Goal: Task Accomplishment & Management: Use online tool/utility

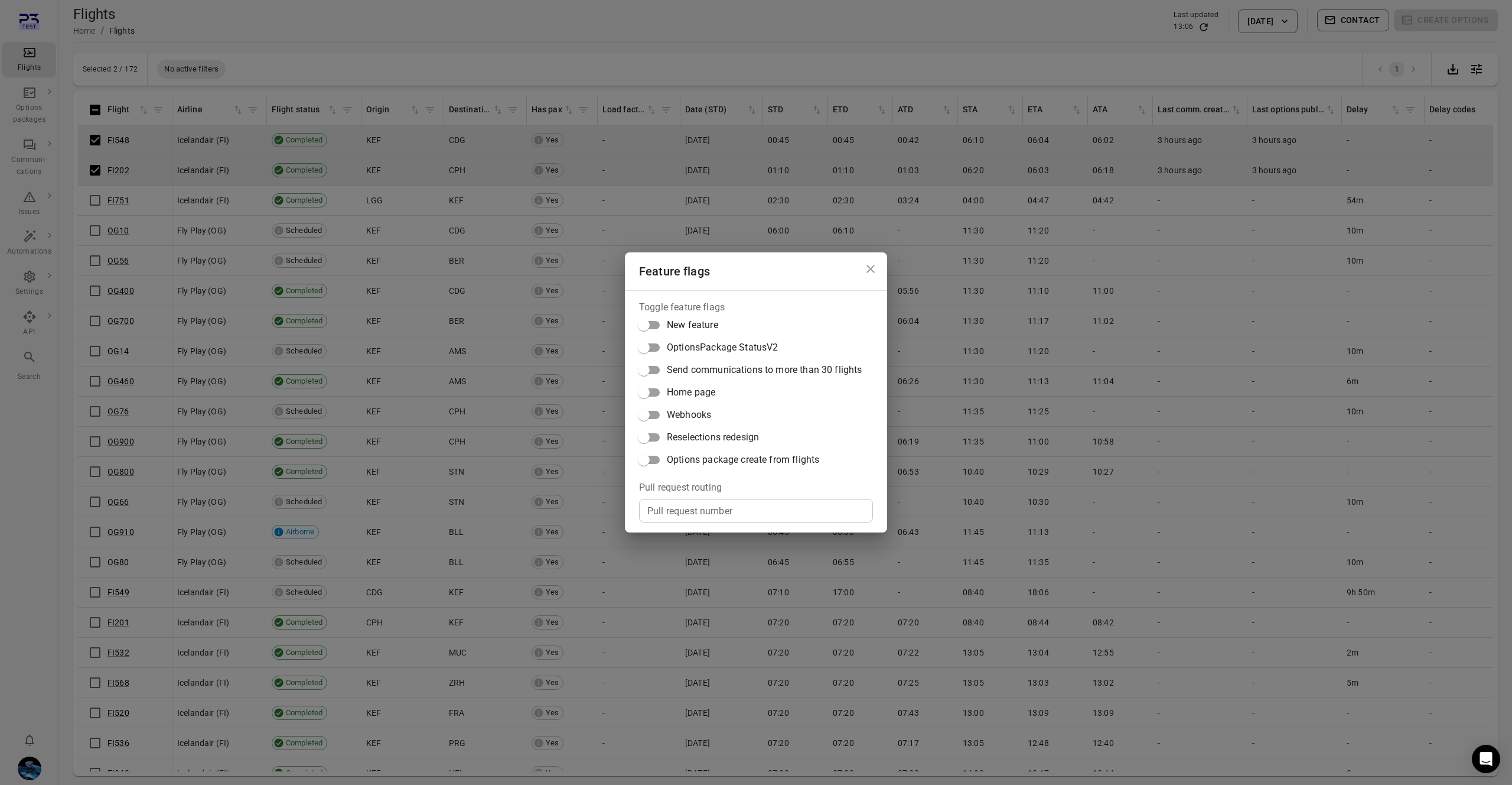
click at [700, 468] on label "Options package create from flights" at bounding box center [747, 460] width 229 height 23
click at [1067, 485] on div "Feature flags Toggle feature flags New feature OptionsPackage StatusV2 Send com…" at bounding box center [756, 392] width 1512 height 785
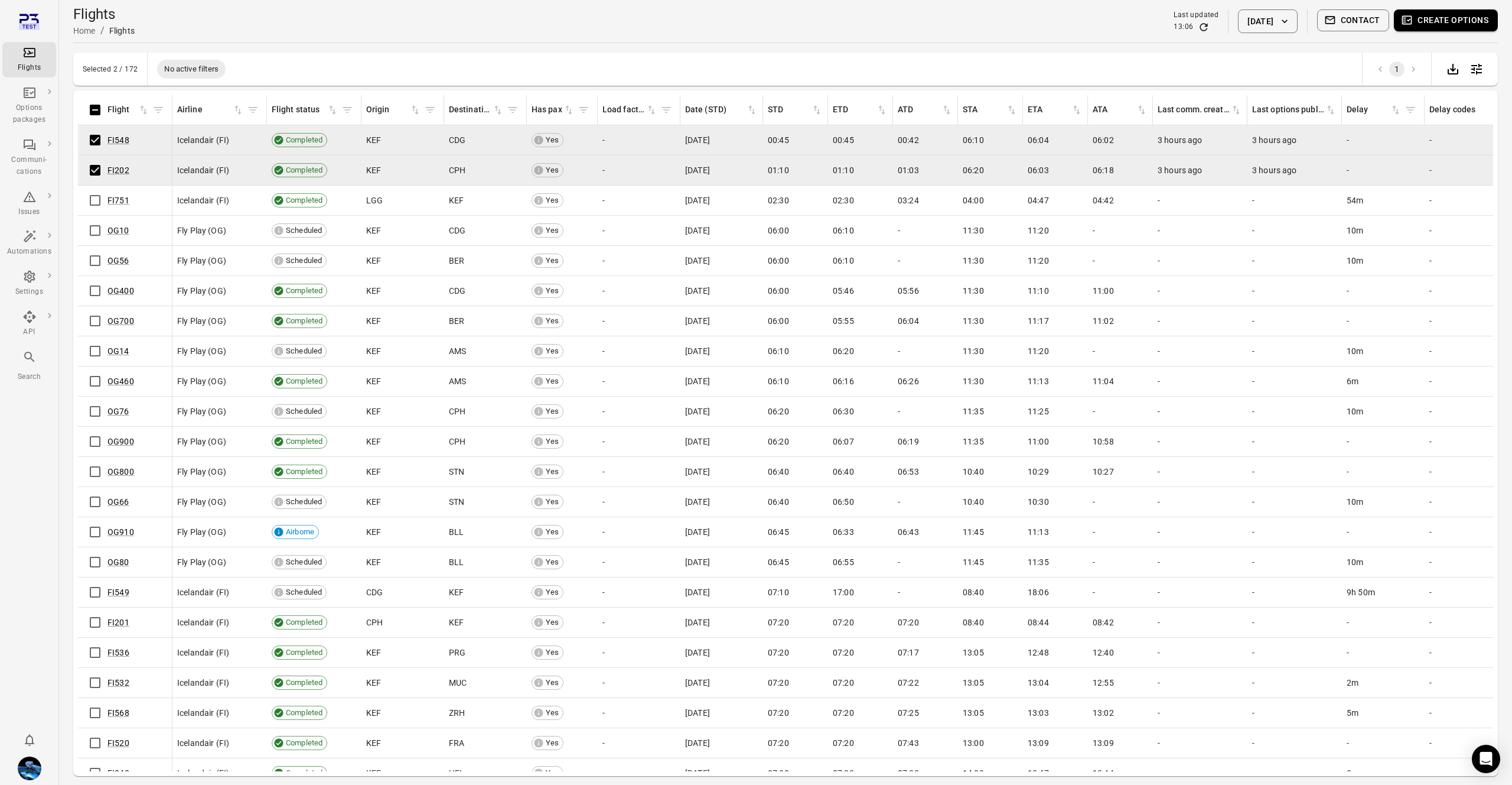
click at [1457, 25] on button "Create options" at bounding box center [1445, 20] width 104 height 22
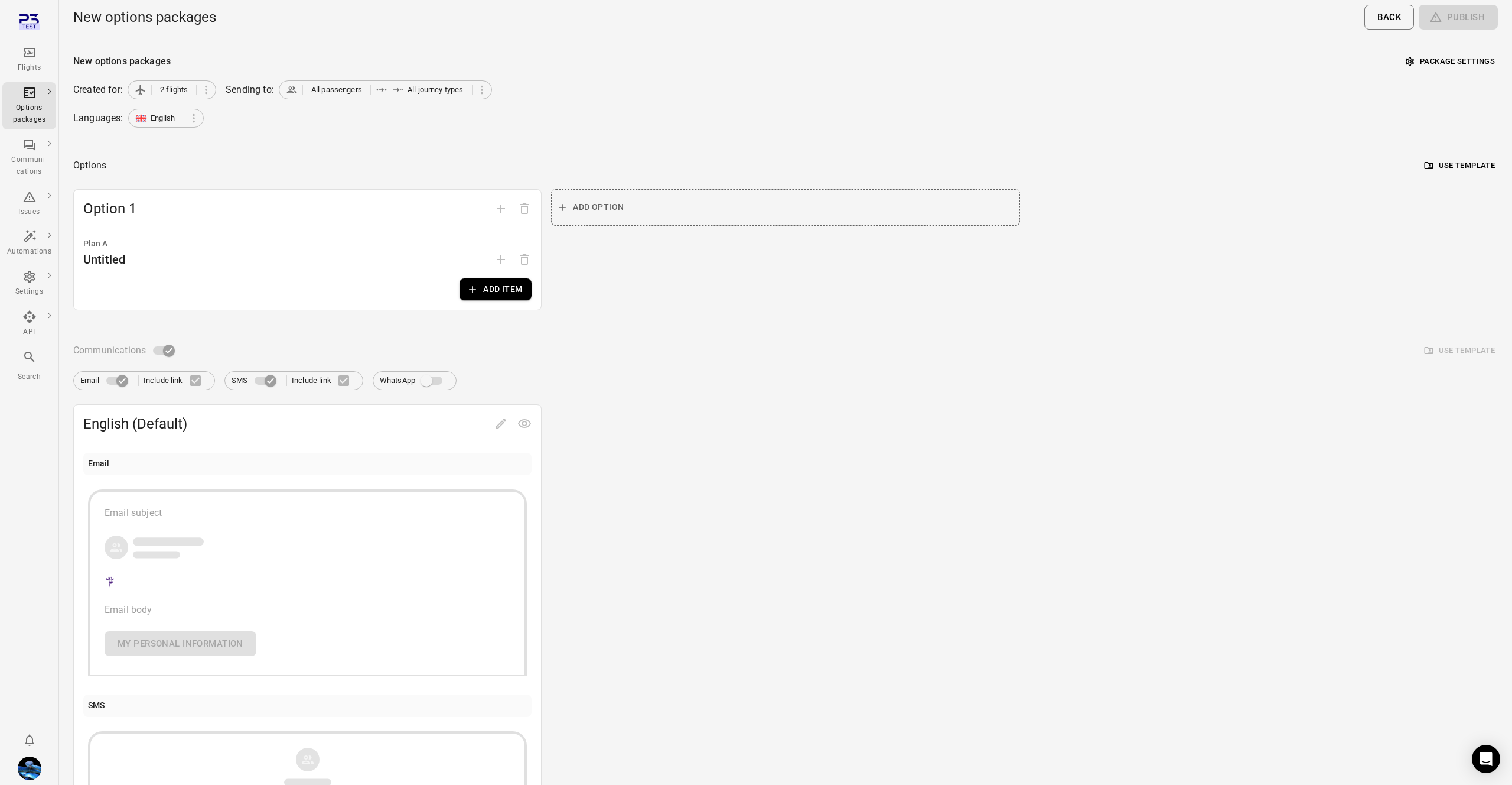
click at [492, 300] on button "Add item" at bounding box center [495, 289] width 72 height 22
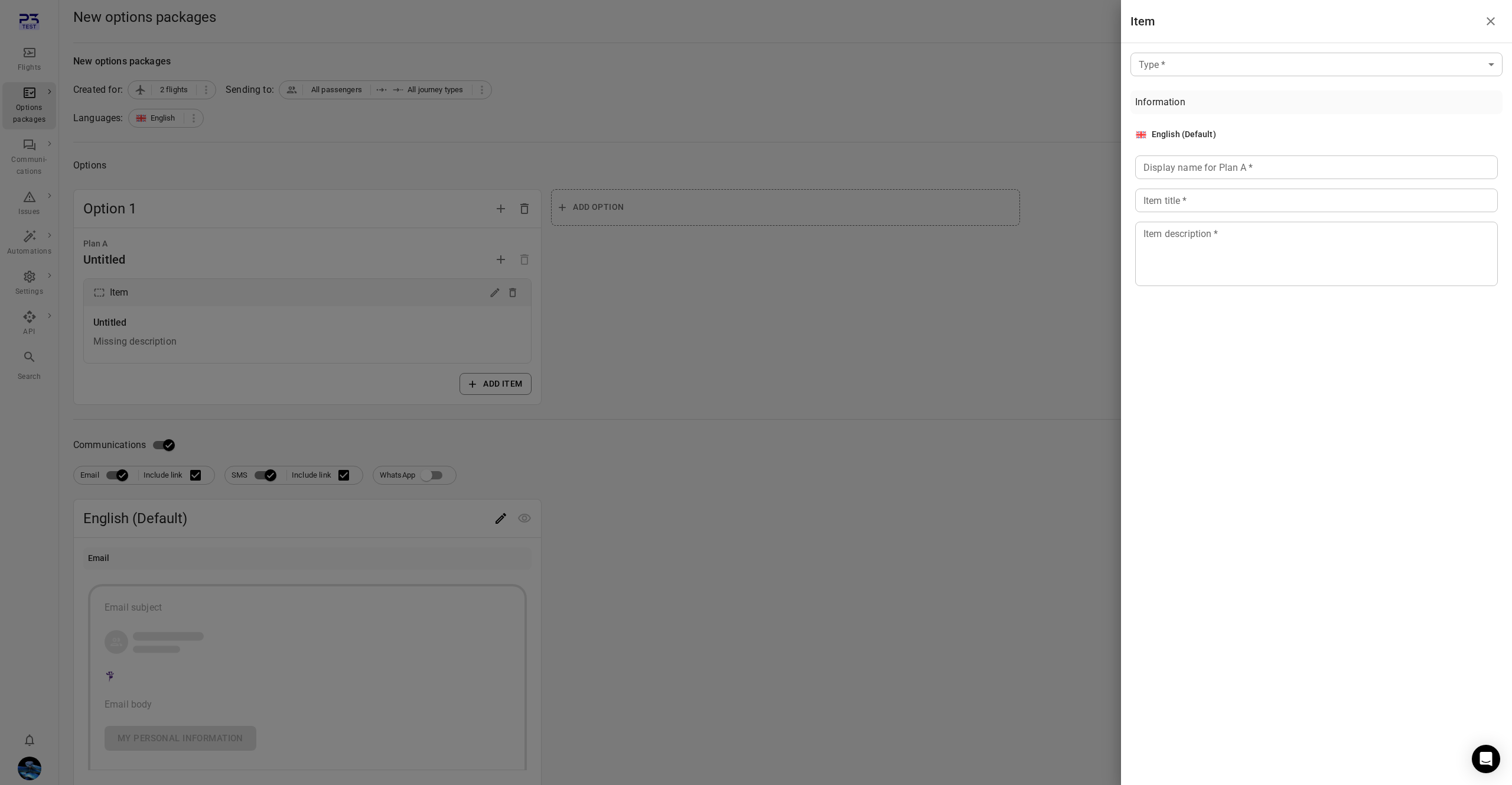
click at [1204, 61] on body "Flights Options packages Communi-cations Issues Automations Settings API Search…" at bounding box center [756, 515] width 1512 height 1030
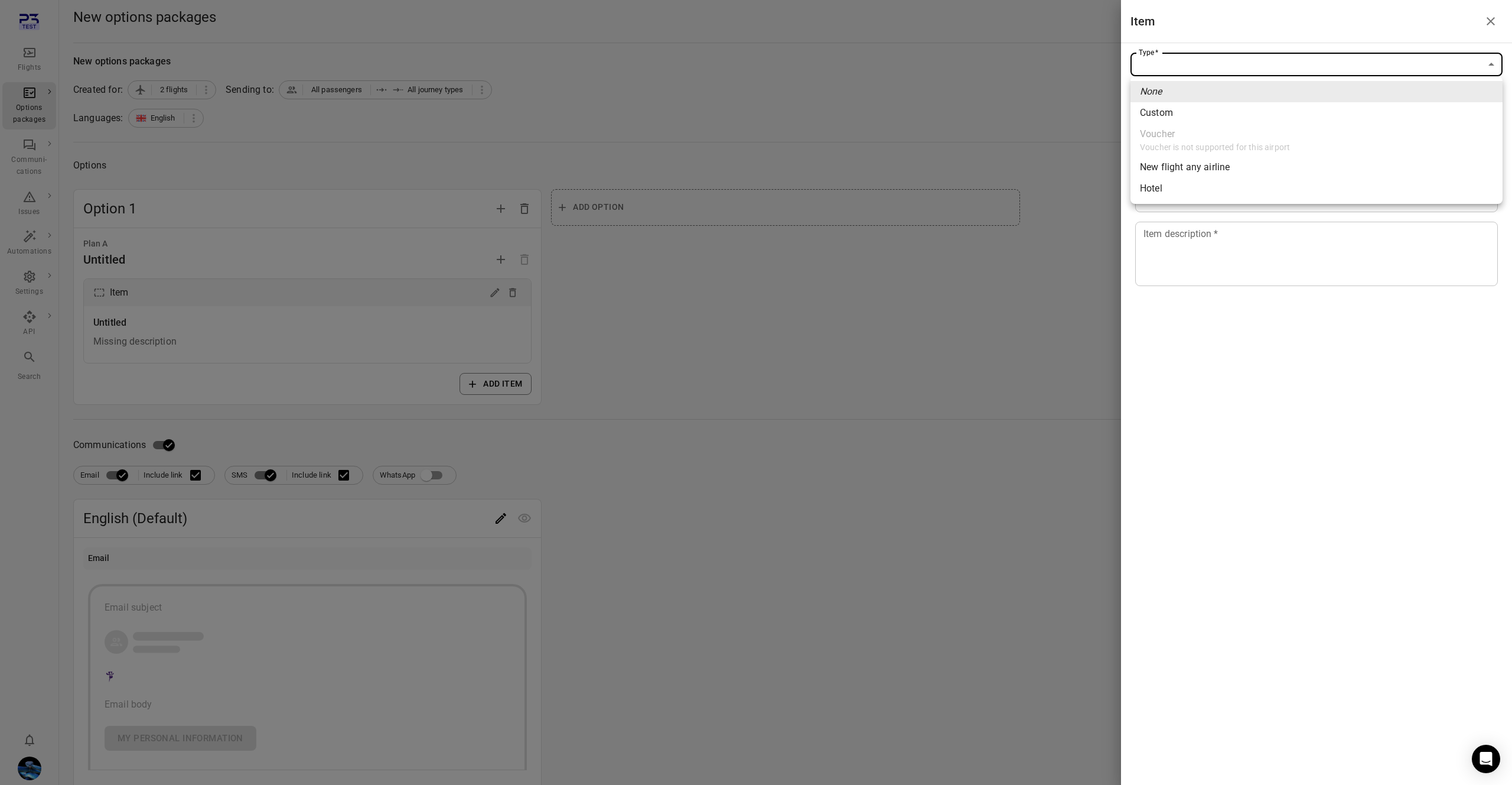
click at [1185, 106] on span "Custom" at bounding box center [1317, 113] width 353 height 14
type input "******"
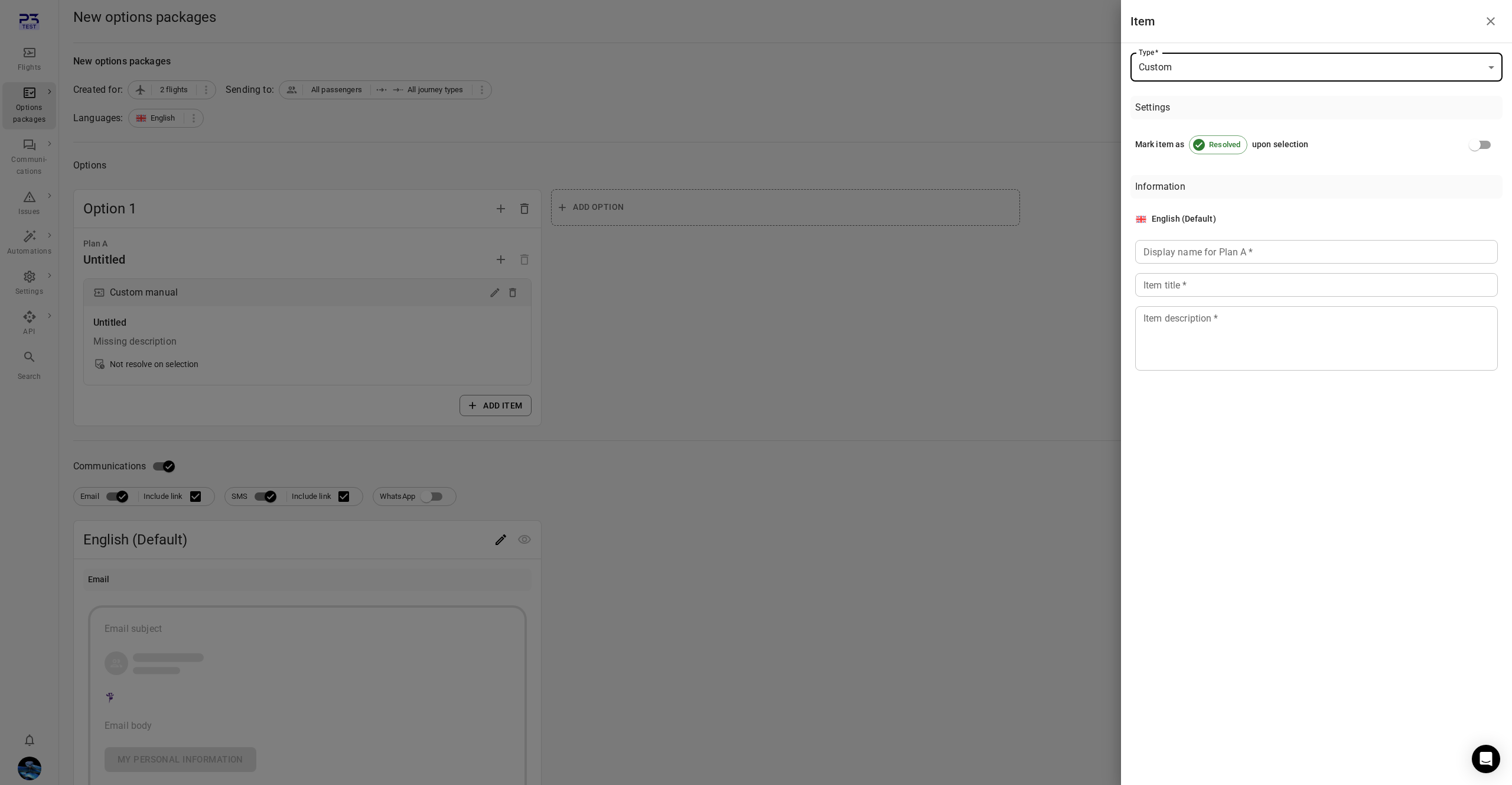
drag, startPoint x: 1180, startPoint y: 256, endPoint x: 1180, endPoint y: 263, distance: 7.0
click at [1180, 254] on input "Display name for Plan A   *" at bounding box center [1317, 251] width 363 height 24
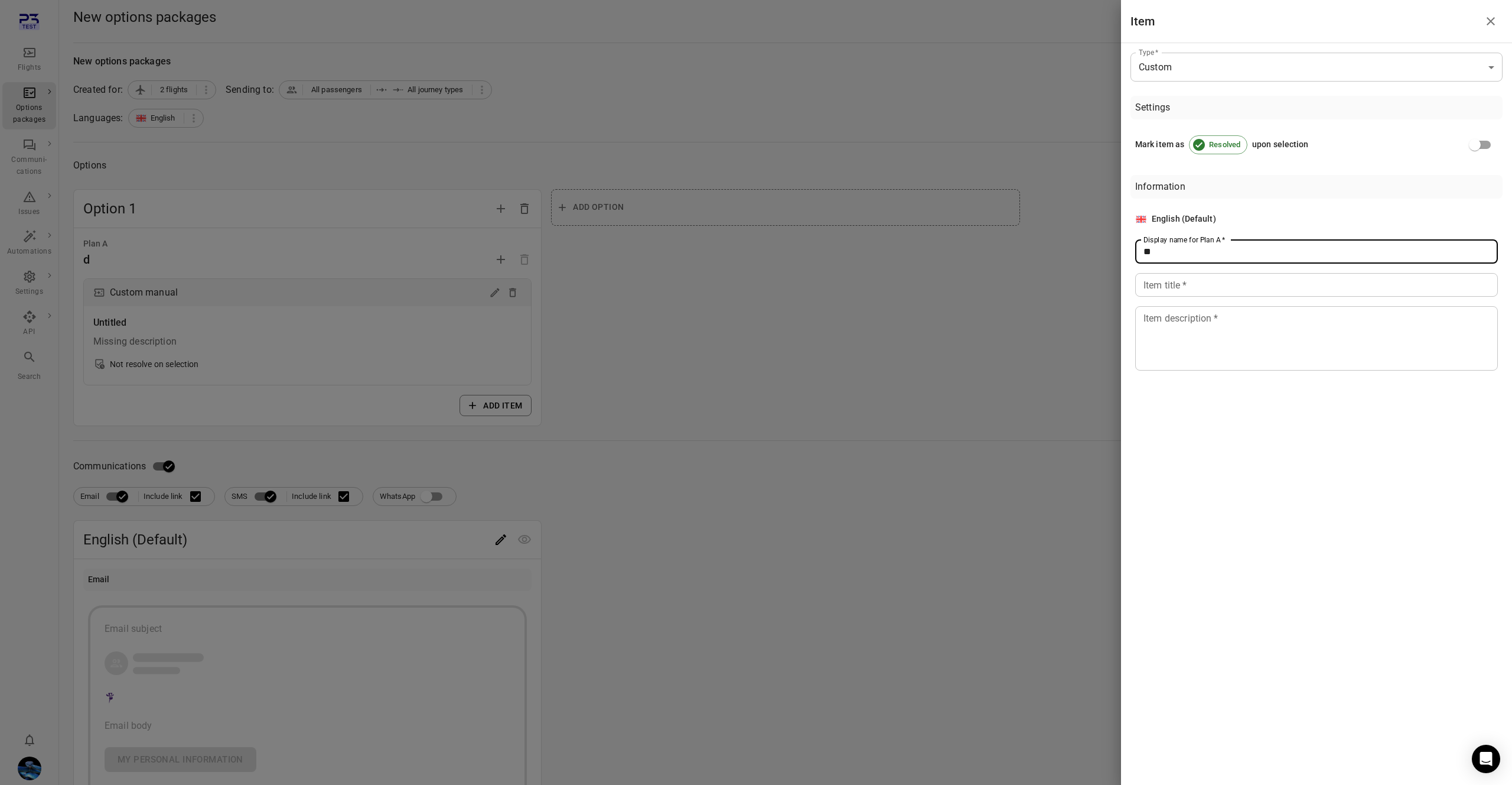
type input "**"
drag, startPoint x: 1179, startPoint y: 282, endPoint x: 1180, endPoint y: 306, distance: 24.0
click at [1180, 286] on input "Item title   *" at bounding box center [1317, 284] width 363 height 24
type input "*"
click at [1179, 326] on textarea "Item description   *" at bounding box center [1317, 338] width 346 height 55
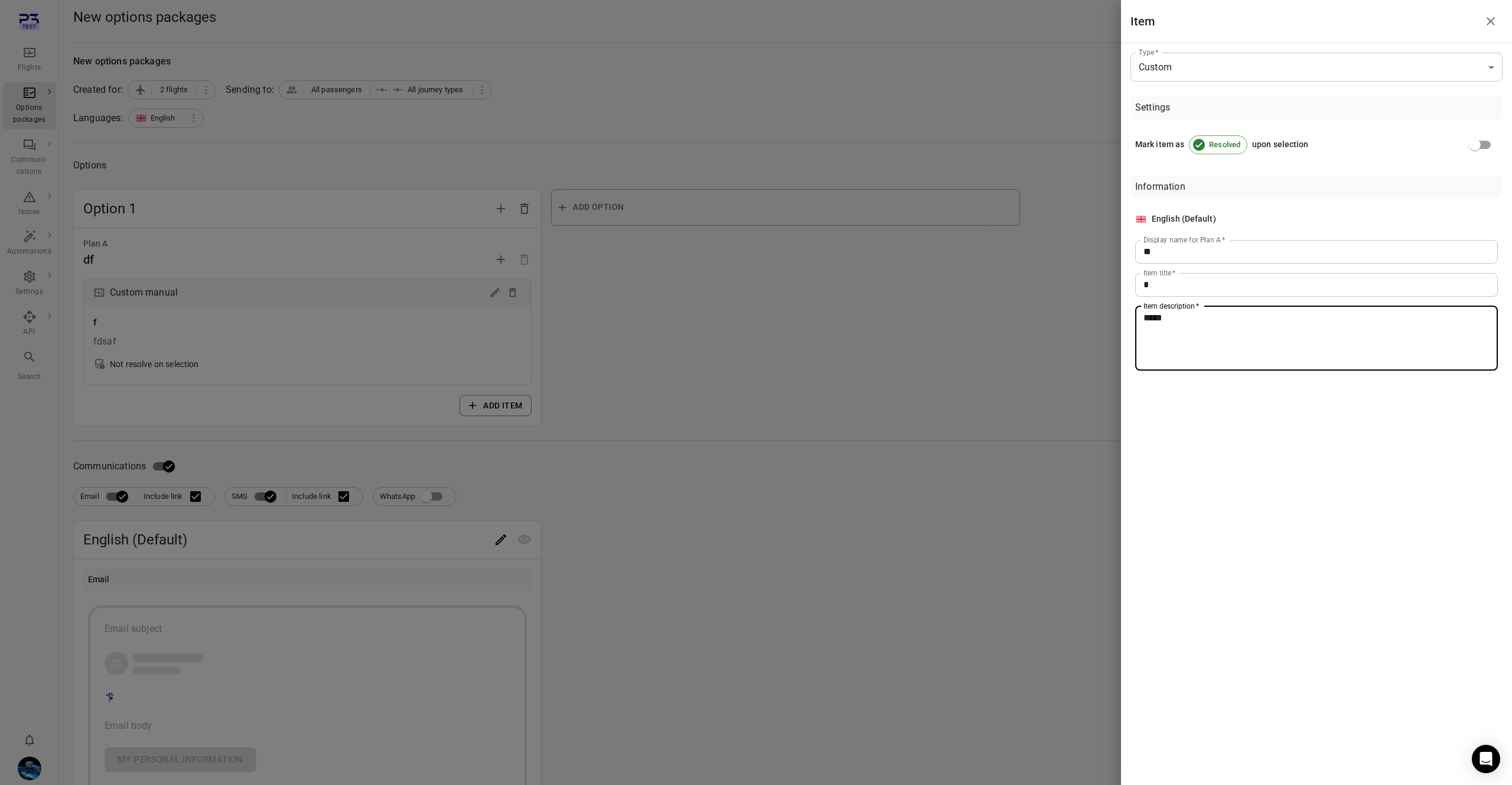
type textarea "*****"
drag, startPoint x: 940, startPoint y: 336, endPoint x: 740, endPoint y: 400, distance: 210.0
click at [932, 338] on div at bounding box center [756, 392] width 1512 height 785
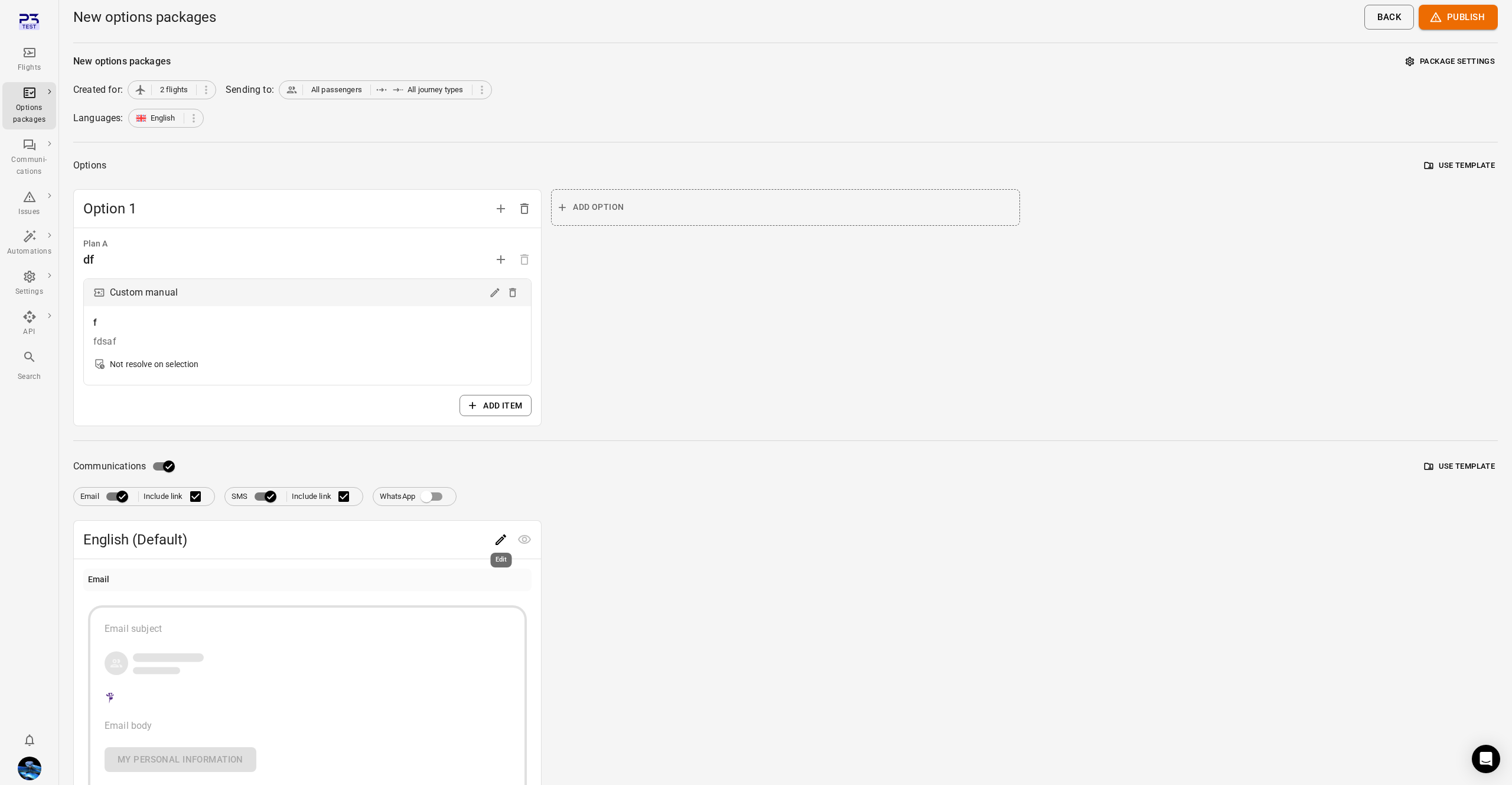
click at [511, 540] on button "Edit" at bounding box center [500, 539] width 23 height 24
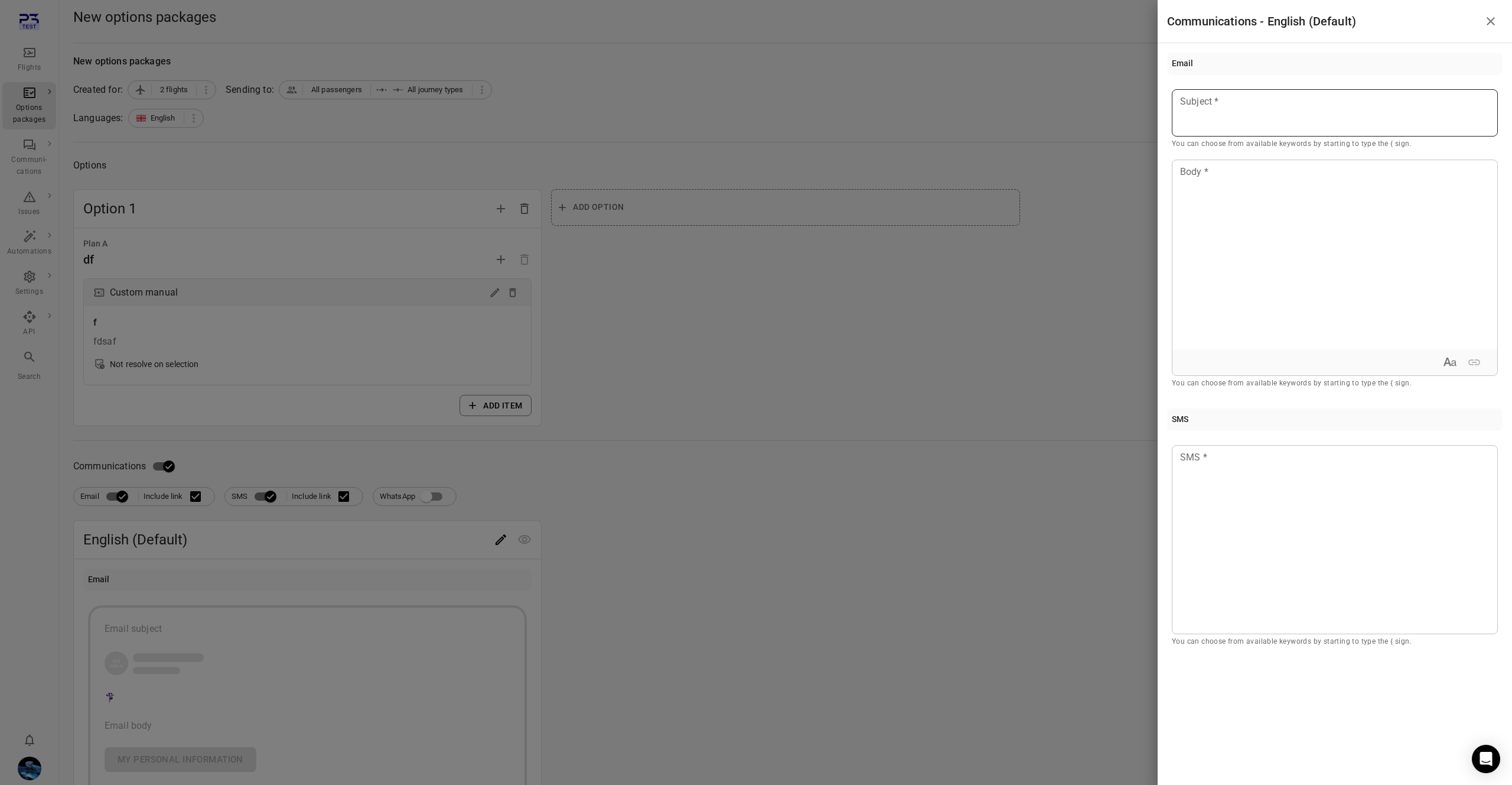
click at [1249, 117] on div at bounding box center [1334, 113] width 326 height 47
drag, startPoint x: 1215, startPoint y: 106, endPoint x: 1247, endPoint y: 140, distance: 46.7
click at [1161, 102] on div "Email **** Subject * You can choose from available keywords by starting to type…" at bounding box center [1334, 353] width 354 height 619
copy span "****"
click at [1283, 187] on div at bounding box center [1335, 254] width 325 height 189
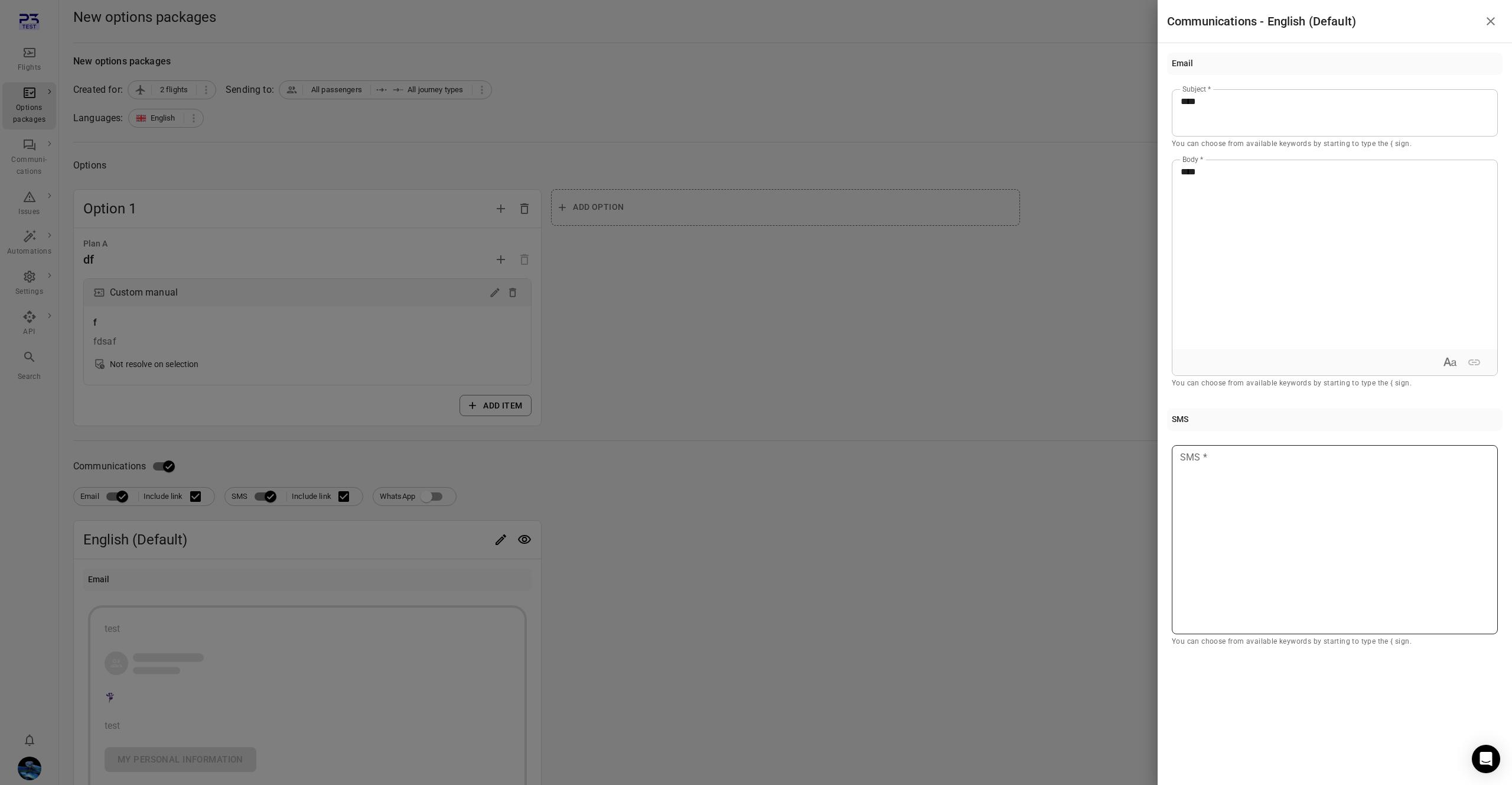
click at [1352, 596] on div at bounding box center [1334, 539] width 326 height 189
click at [863, 492] on div at bounding box center [756, 392] width 1512 height 785
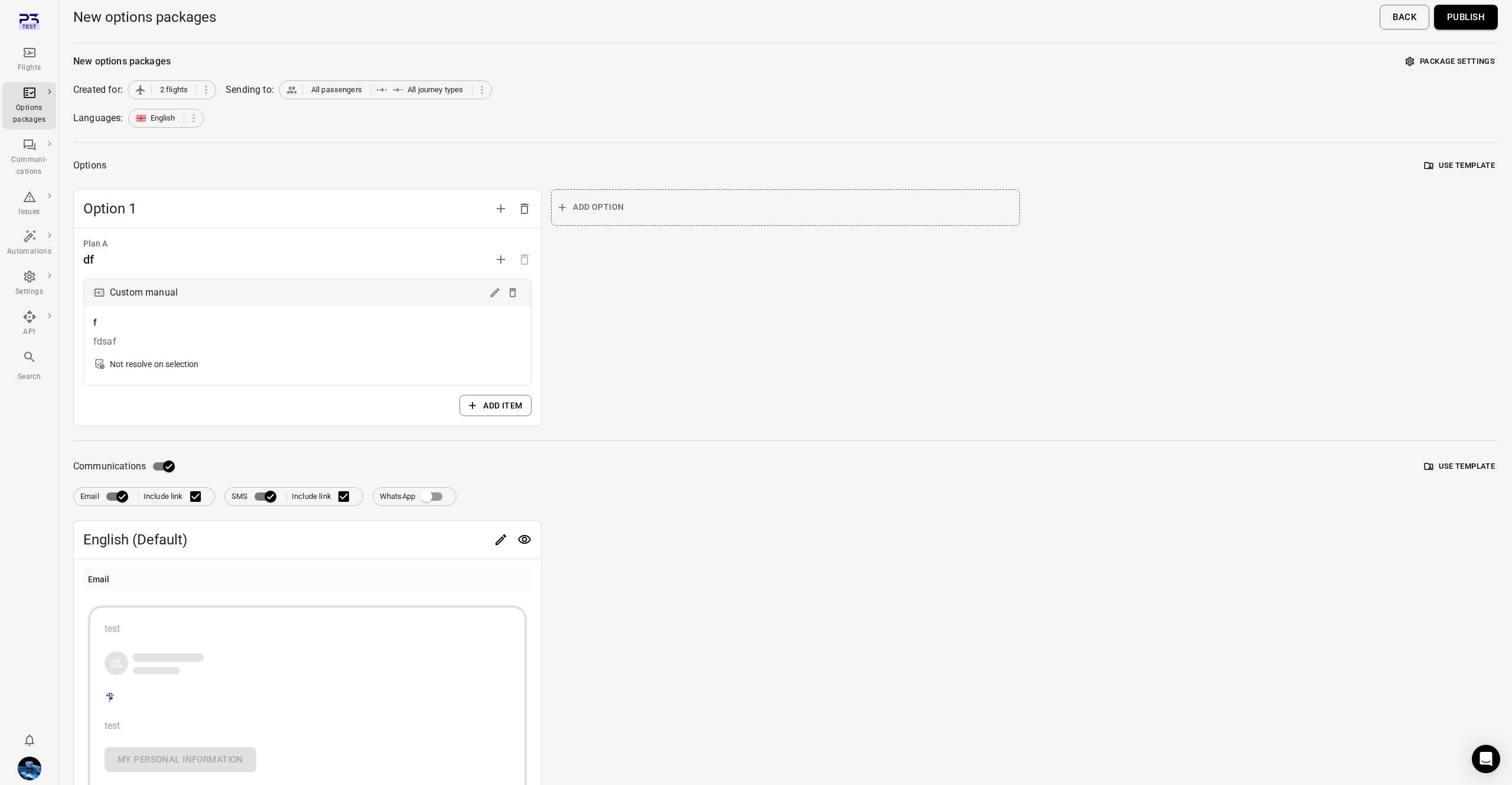
click at [1481, 22] on button "Publish" at bounding box center [1466, 17] width 64 height 24
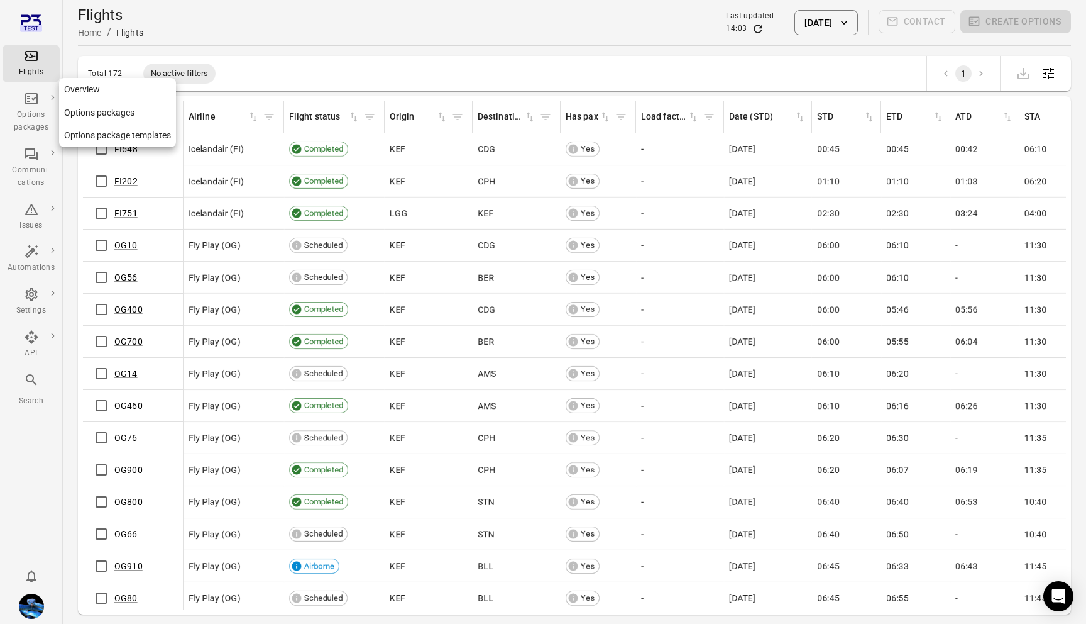
click at [82, 109] on link "Options packages" at bounding box center [117, 112] width 117 height 23
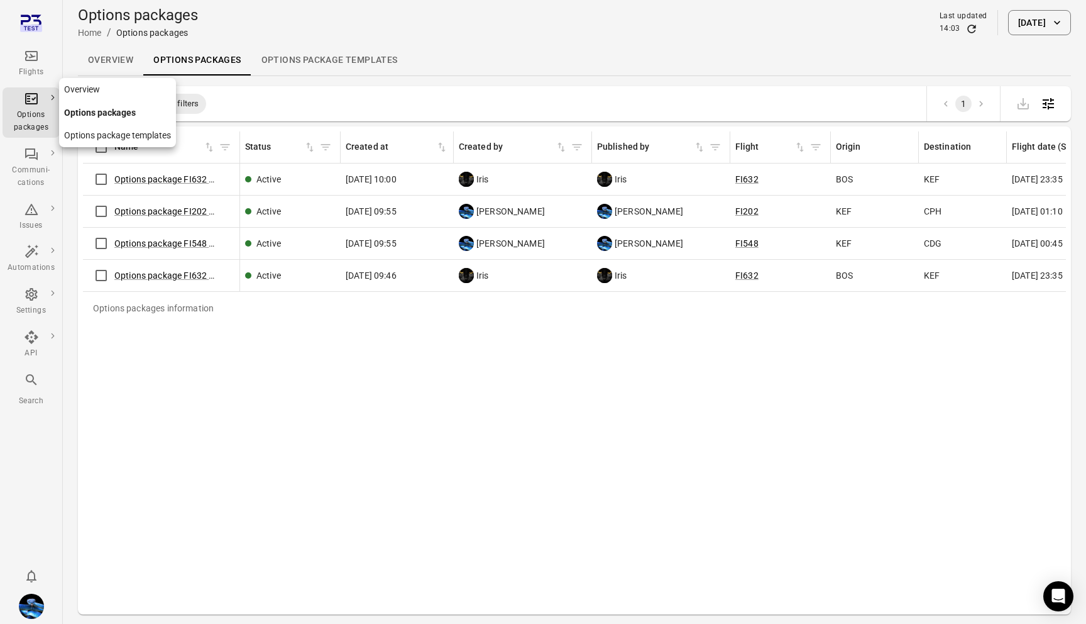
click at [91, 133] on link "Options package templates" at bounding box center [117, 135] width 117 height 23
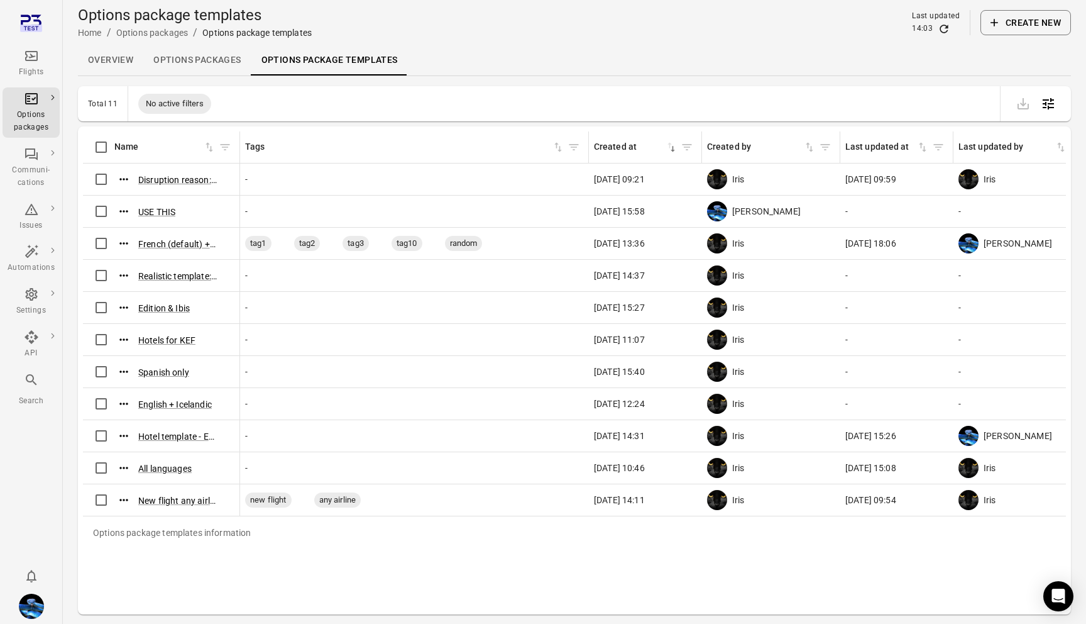
click at [1040, 20] on button "Create new" at bounding box center [1026, 22] width 91 height 25
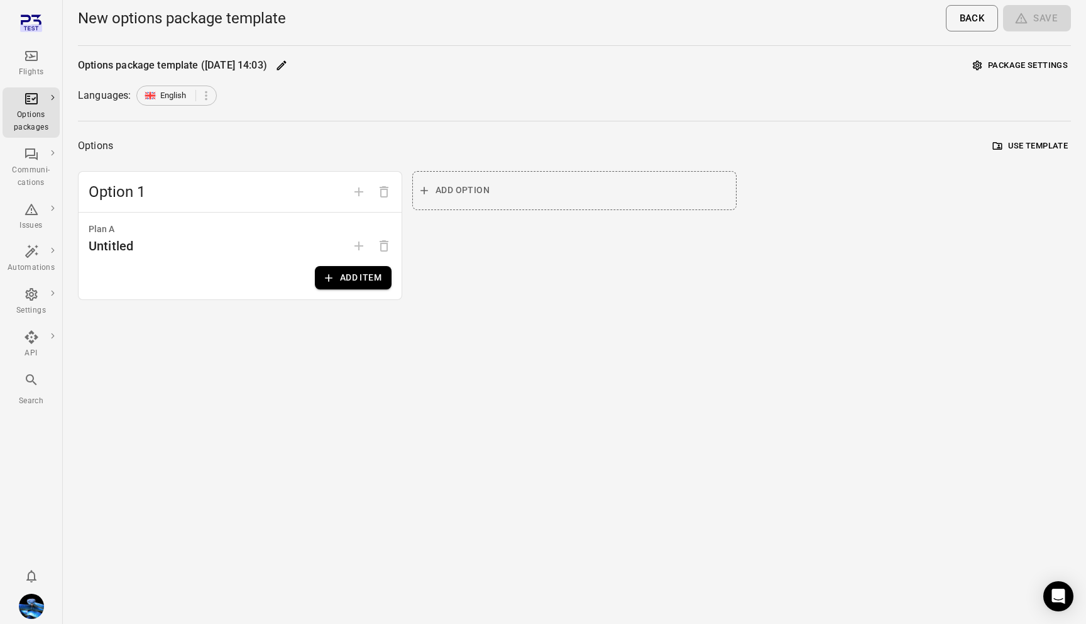
click at [360, 275] on button "Add item" at bounding box center [353, 277] width 77 height 23
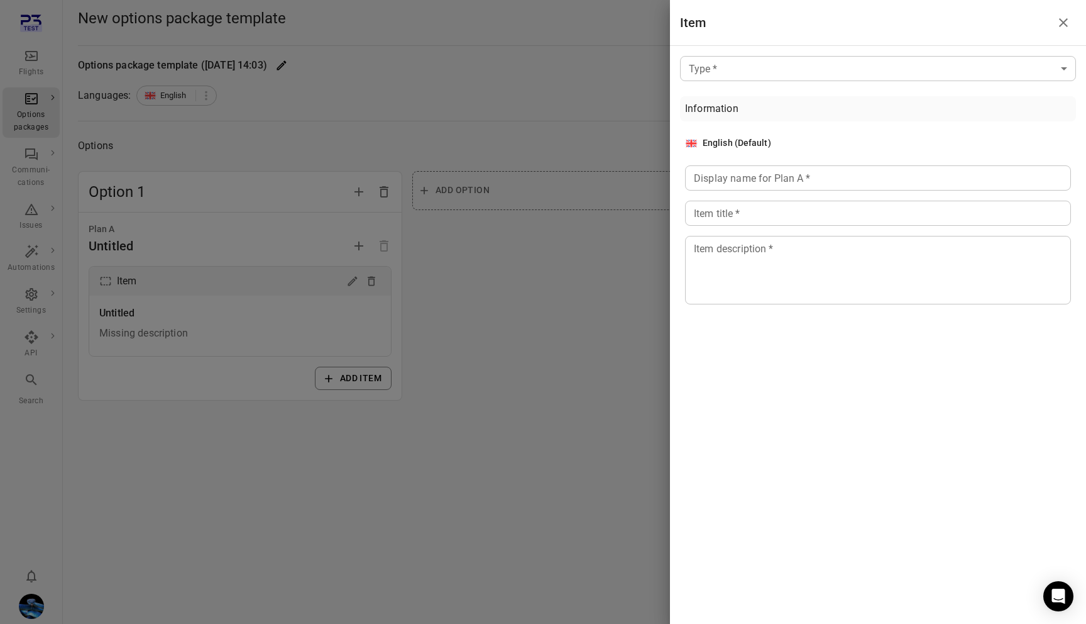
click at [530, 269] on div at bounding box center [543, 312] width 1086 height 624
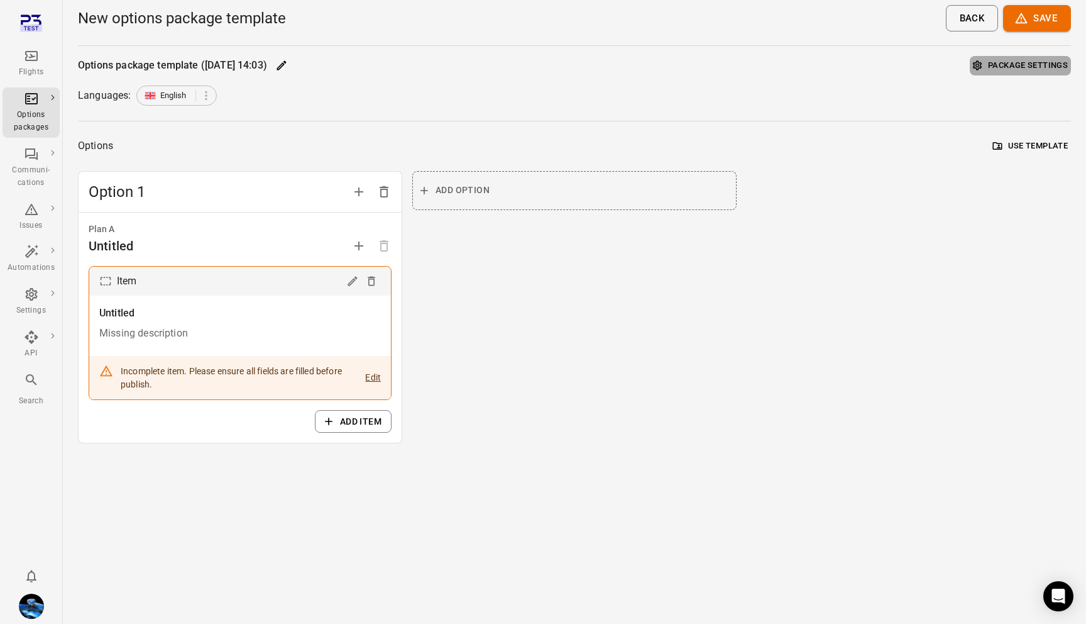
click at [1035, 58] on button "Package settings" at bounding box center [1020, 65] width 101 height 19
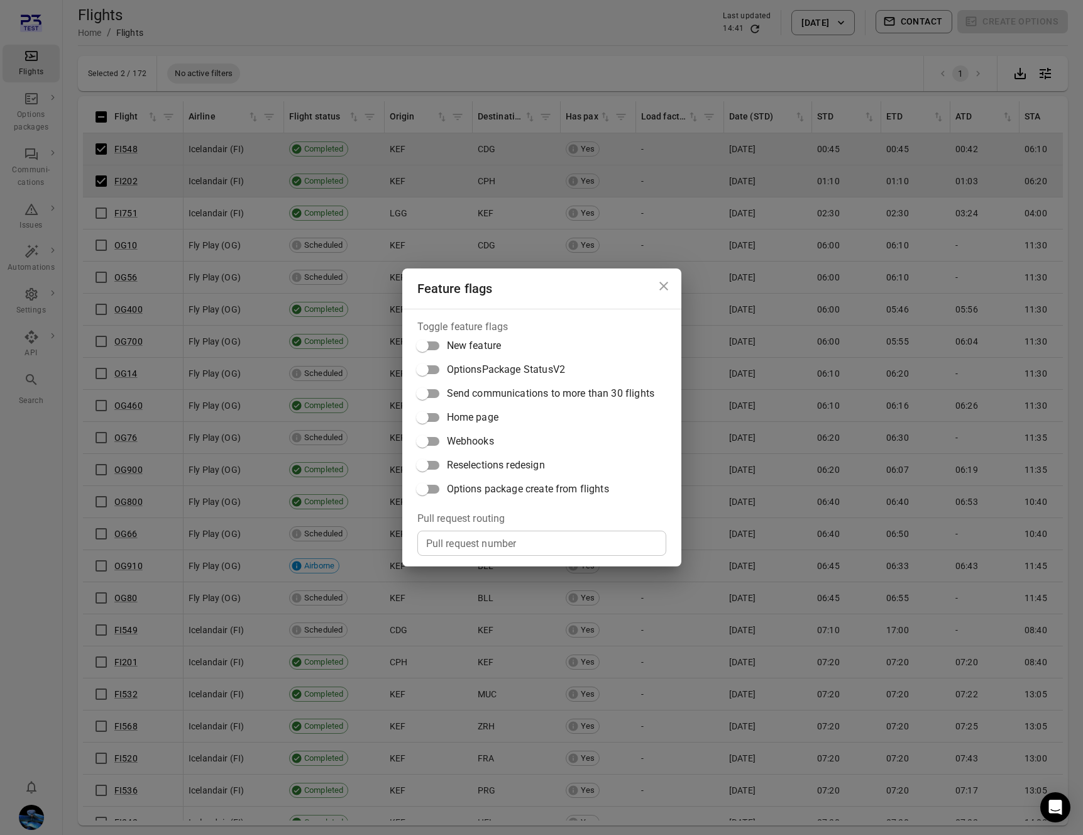
click at [498, 490] on span "Options package create from flights" at bounding box center [528, 488] width 162 height 15
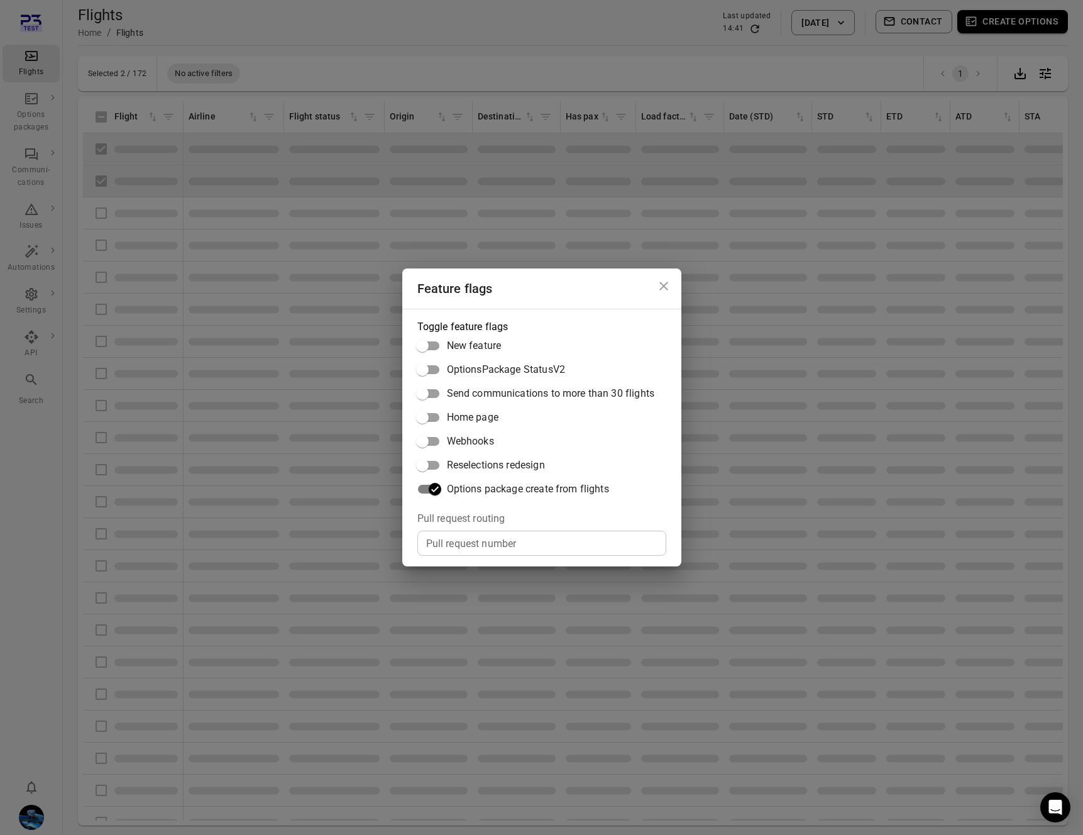
drag, startPoint x: 938, startPoint y: 167, endPoint x: 950, endPoint y: 145, distance: 25.0
click at [938, 167] on div "Feature flags Toggle feature flags New feature OptionsPackage StatusV2 Send com…" at bounding box center [541, 417] width 1083 height 835
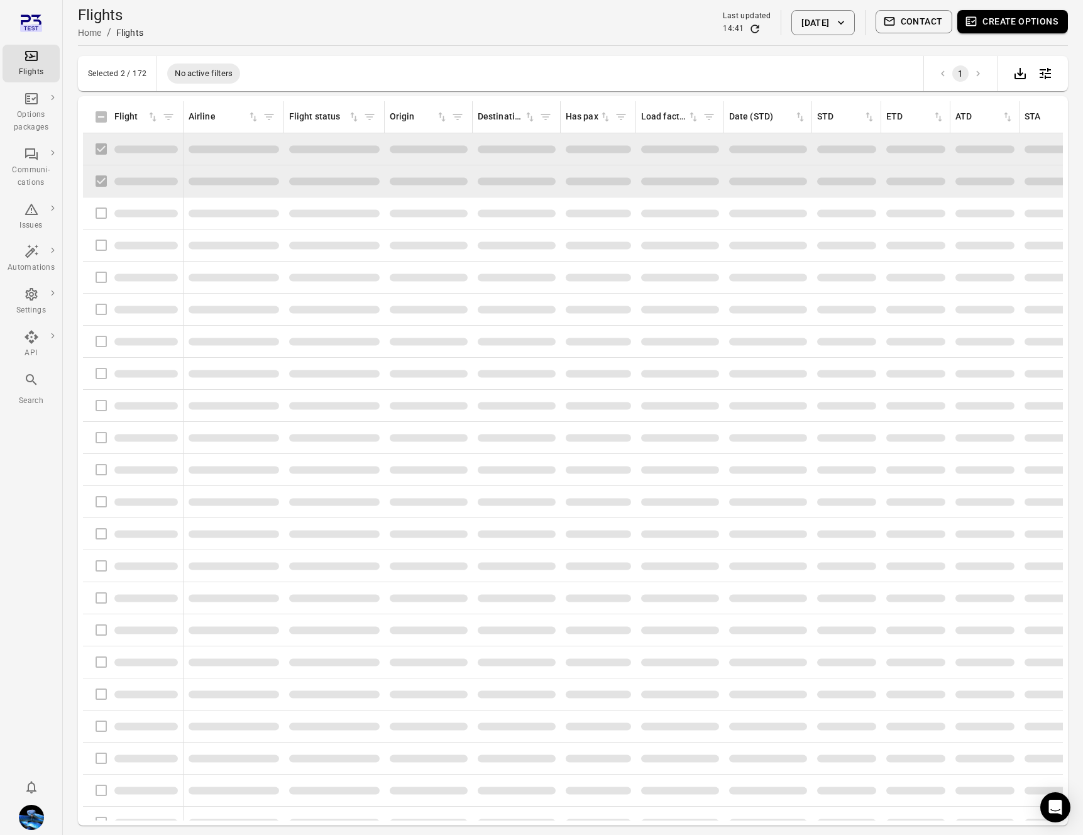
click at [1012, 21] on button "Create options" at bounding box center [1012, 21] width 111 height 23
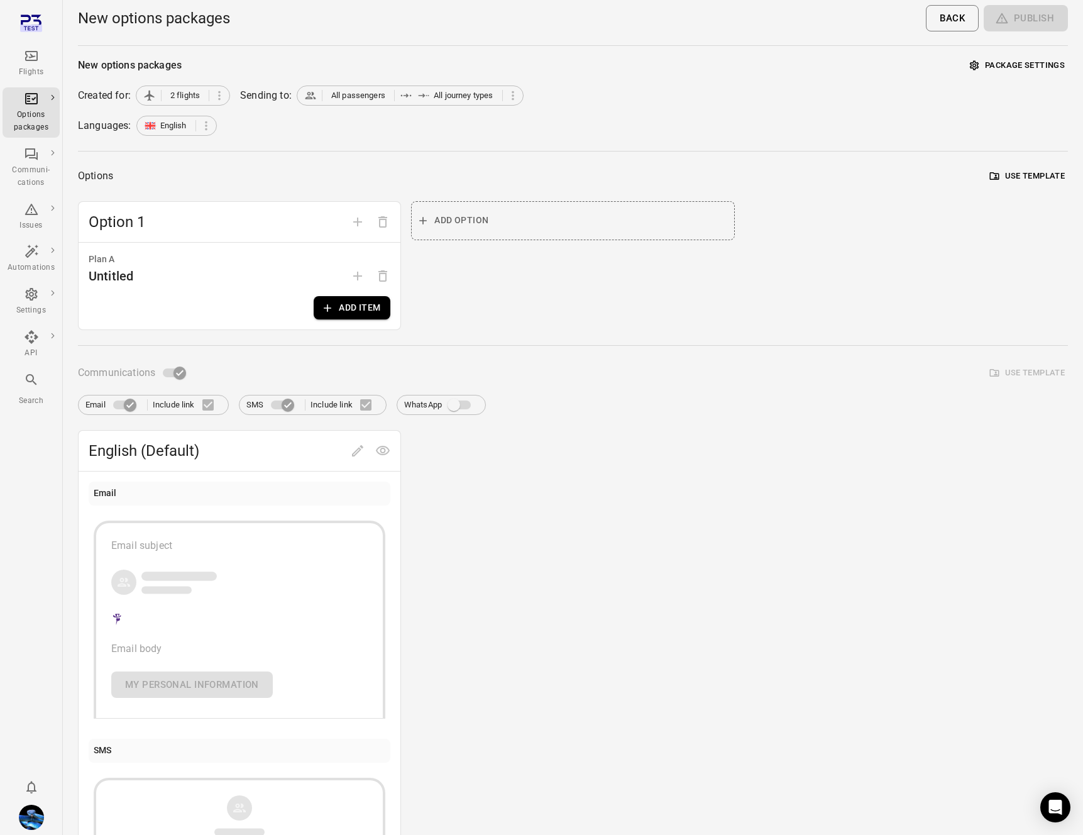
click at [381, 317] on button "Add item" at bounding box center [352, 307] width 77 height 23
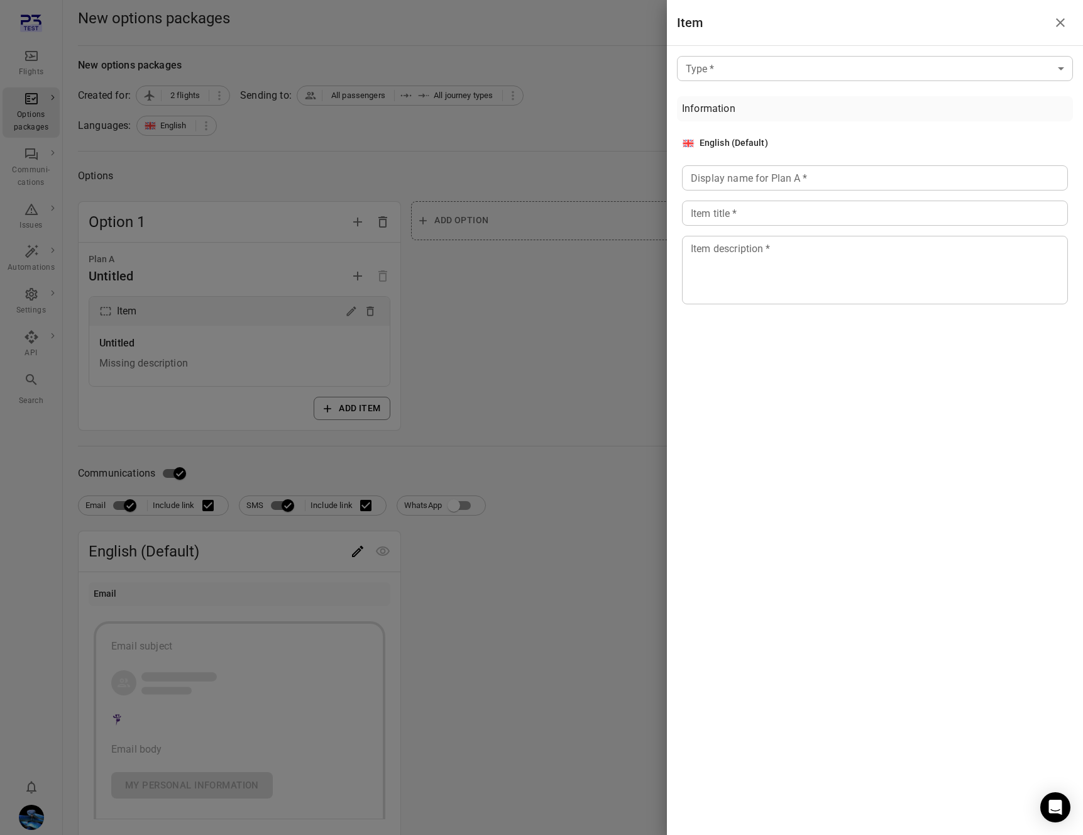
click at [374, 311] on div at bounding box center [541, 417] width 1083 height 835
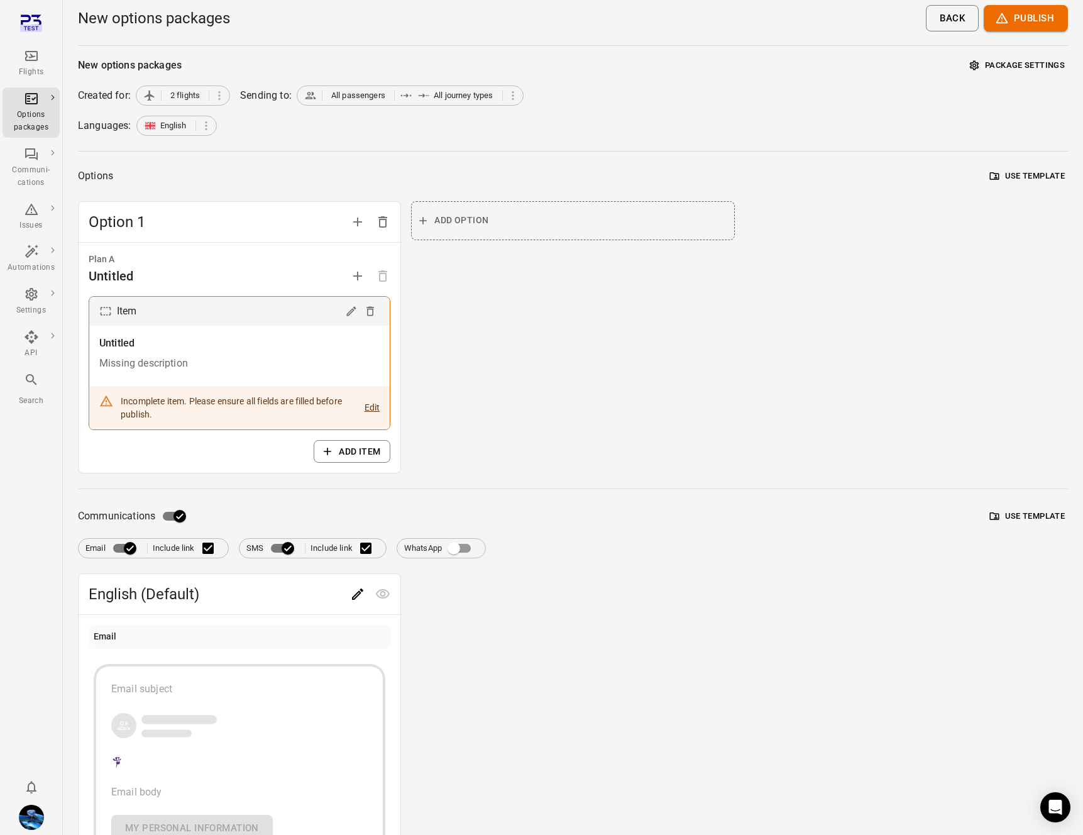
click at [373, 310] on icon "Delete" at bounding box center [370, 311] width 8 height 9
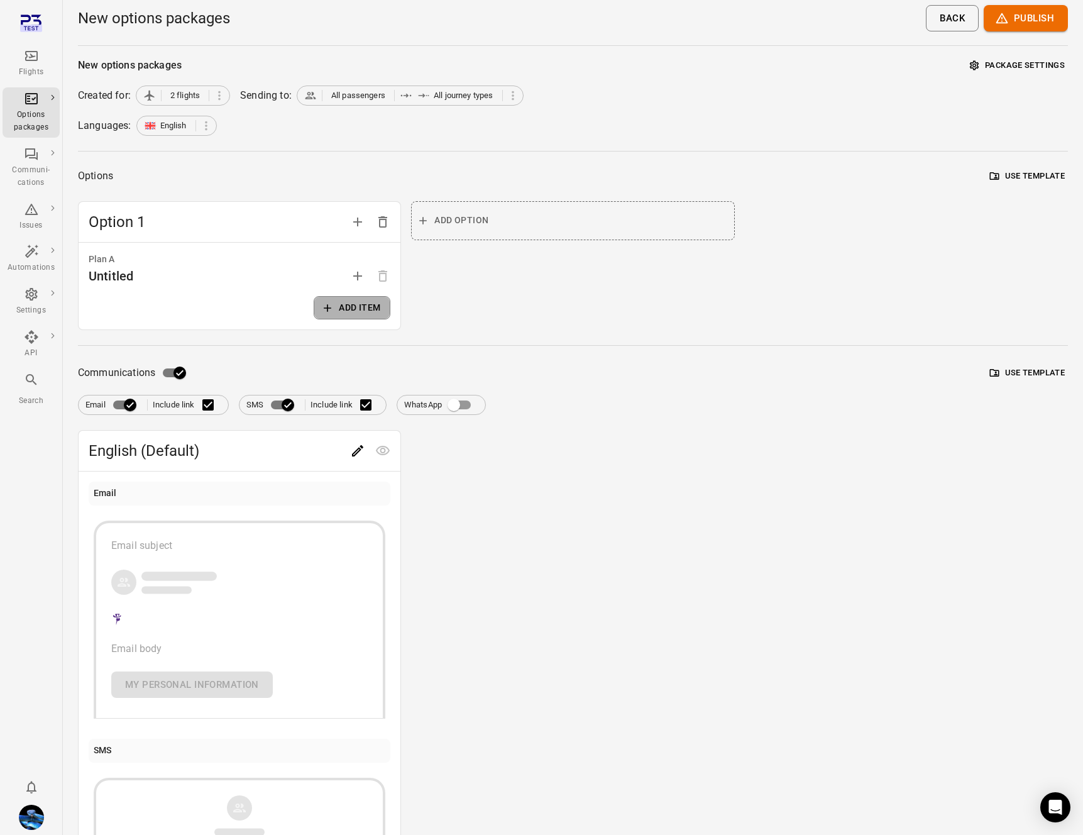
click at [372, 310] on button "Add item" at bounding box center [352, 307] width 77 height 23
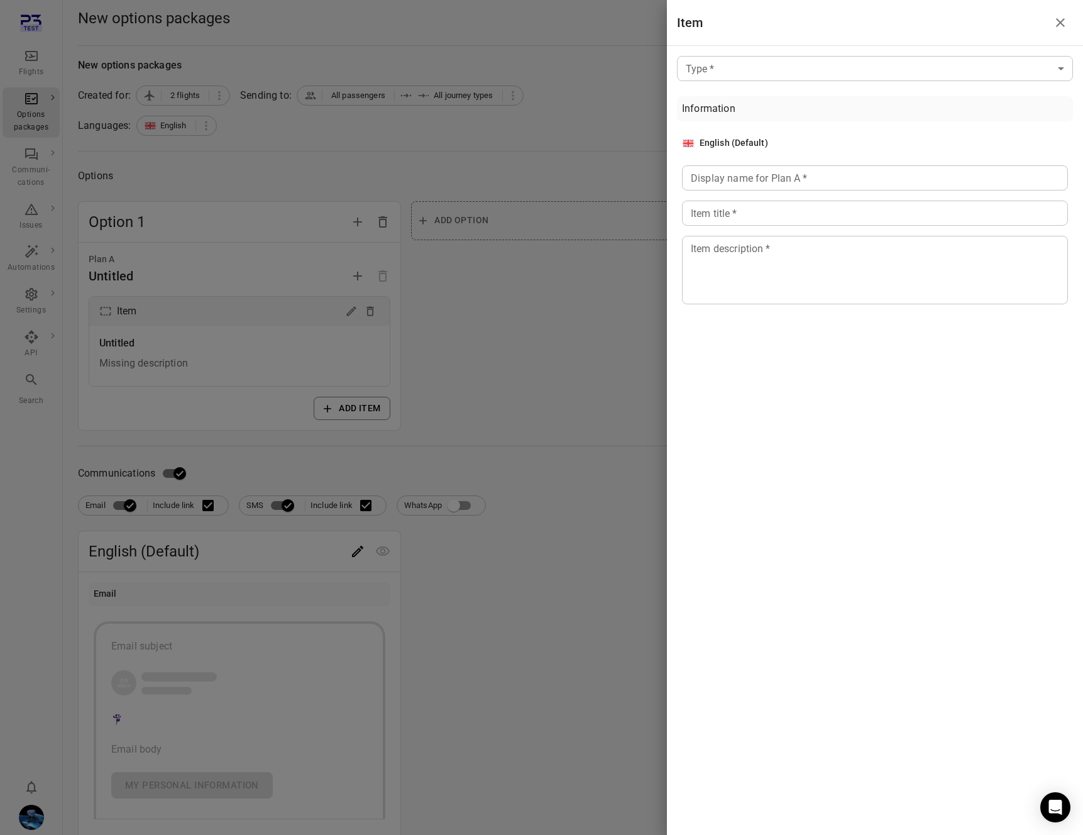
click at [761, 67] on body "Flights Options packages Communi-cations Issues Automations Settings API Search…" at bounding box center [541, 548] width 1083 height 1096
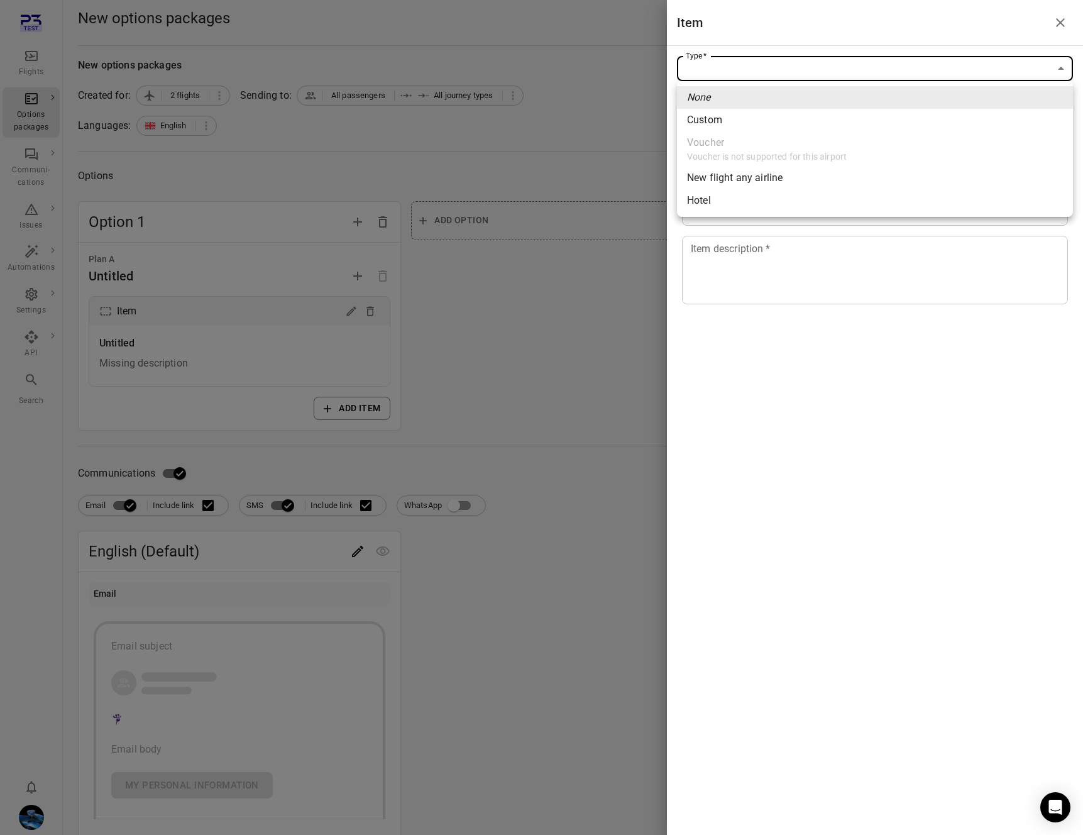
click at [753, 122] on span "Custom" at bounding box center [875, 120] width 376 height 15
type input "******"
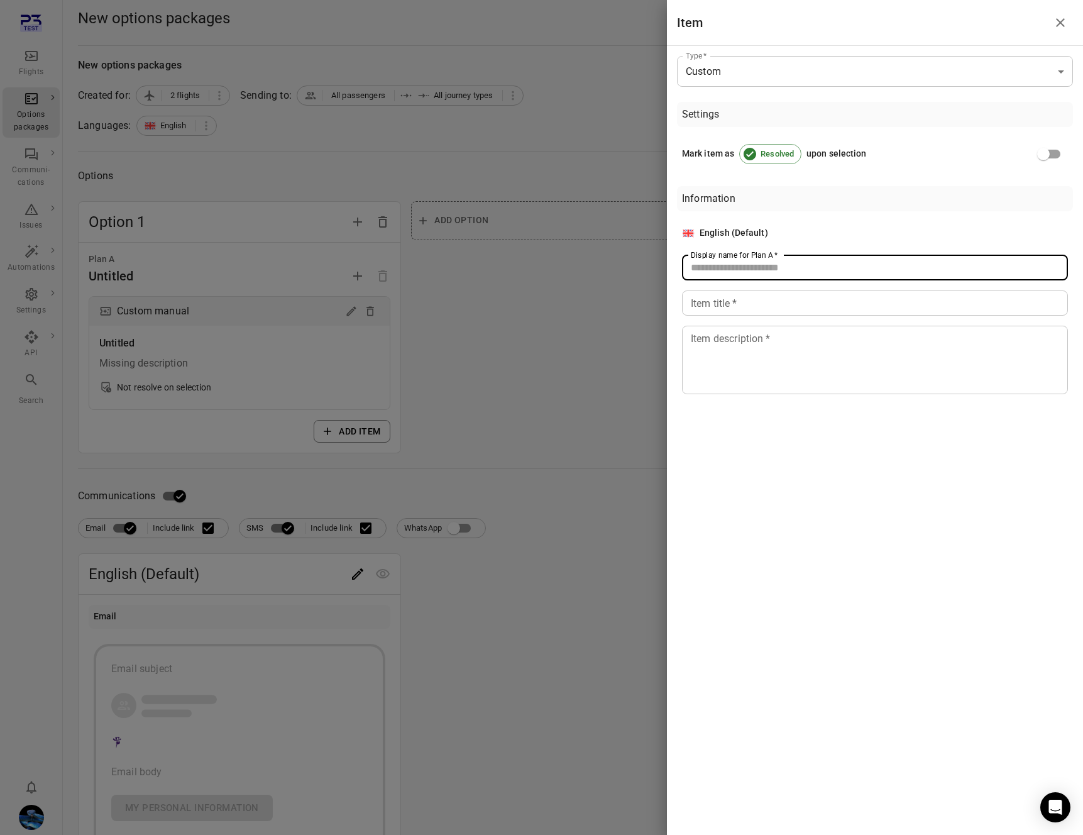
click at [781, 263] on input "Display name for Plan A   *" at bounding box center [875, 267] width 386 height 25
type input "******"
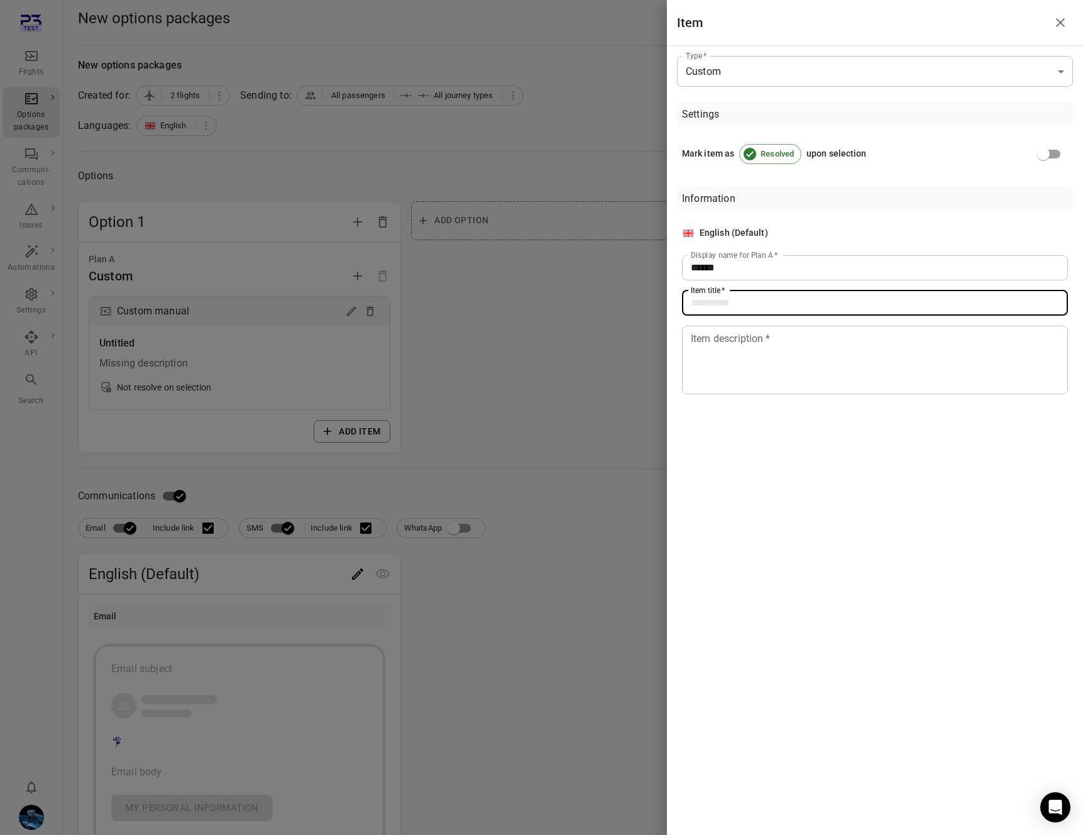
paste input "******"
type input "******"
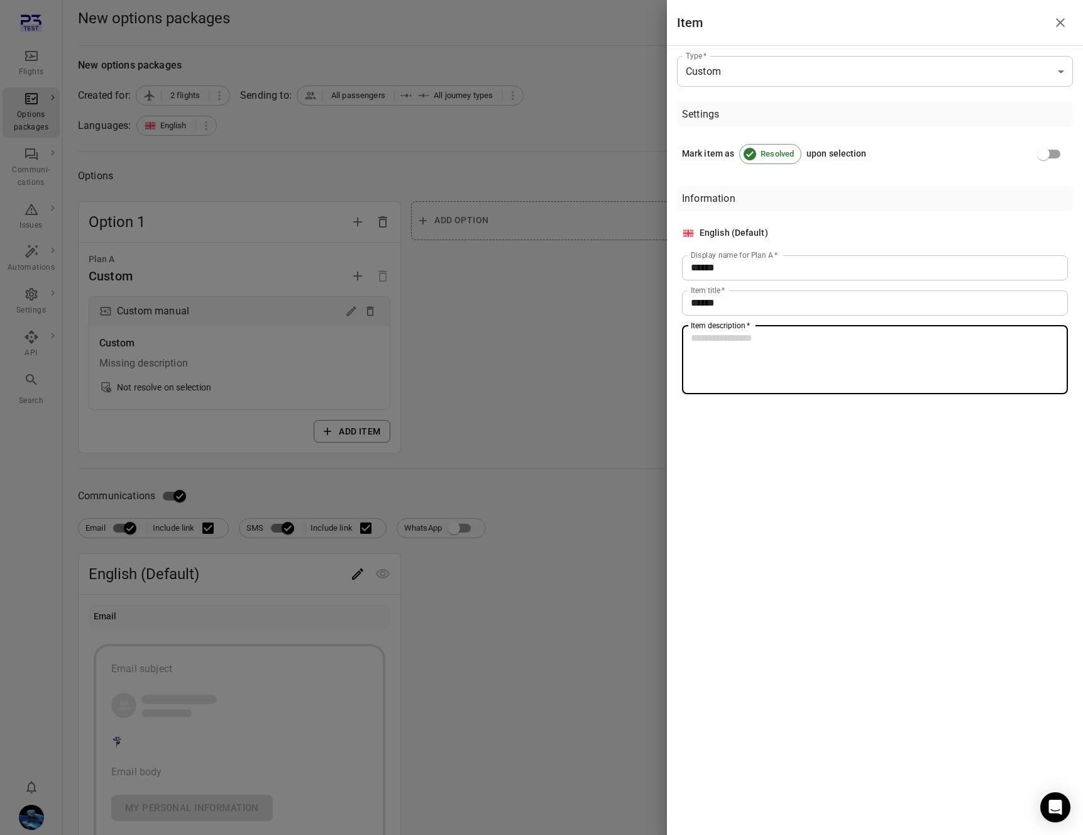
paste textarea "******"
type textarea "******"
click at [507, 307] on div at bounding box center [541, 417] width 1083 height 835
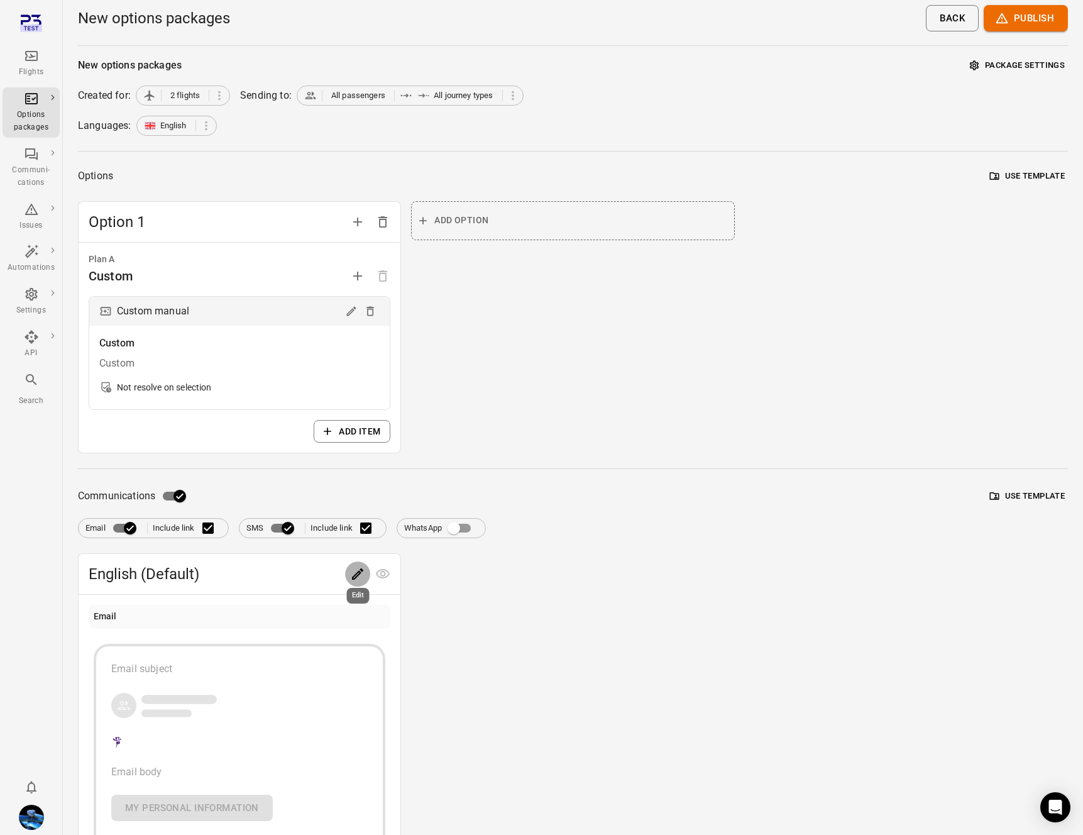
click at [358, 576] on icon "Edit" at bounding box center [357, 573] width 15 height 15
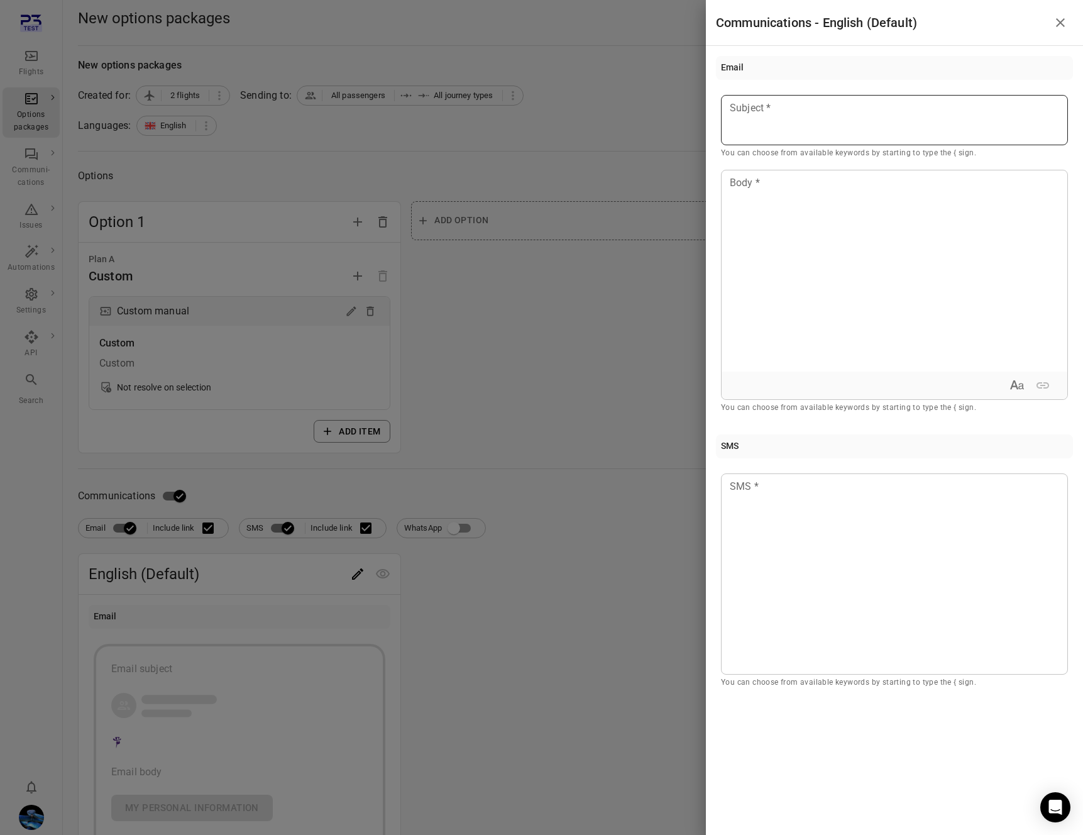
click at [810, 101] on p at bounding box center [894, 108] width 328 height 15
copy span "****"
type button "true"
click at [488, 89] on div at bounding box center [541, 417] width 1083 height 835
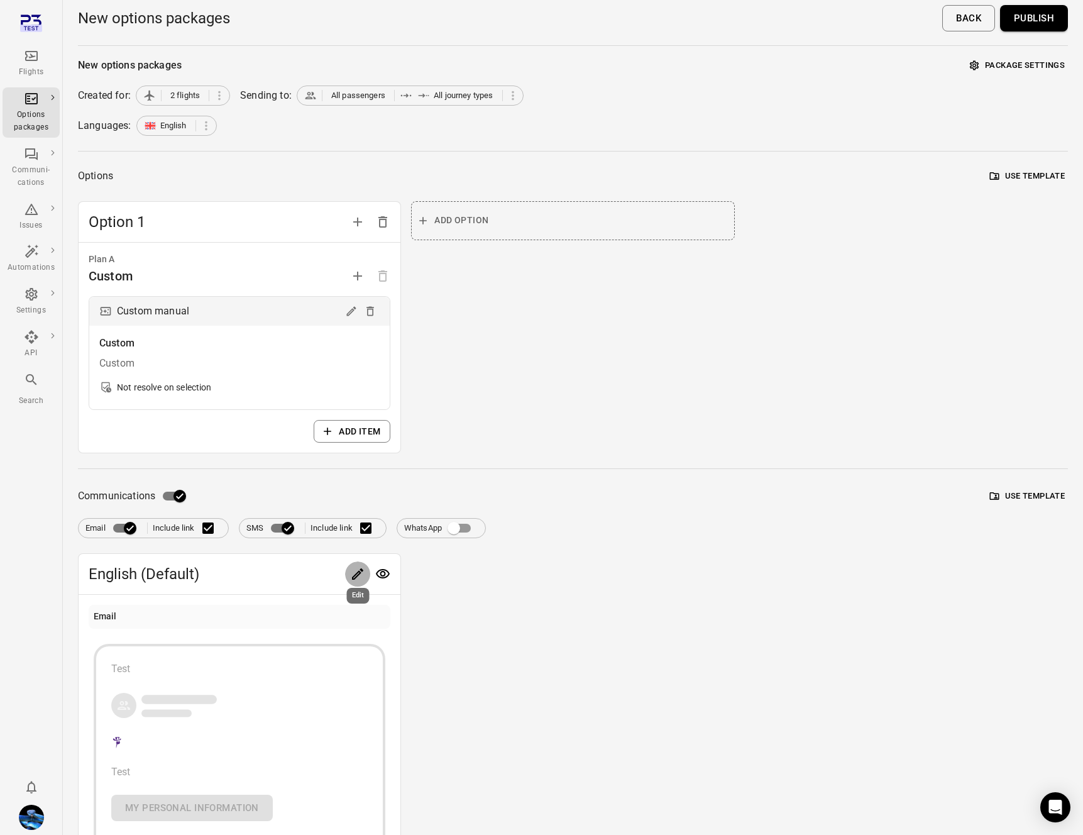
click at [1030, 9] on button "Publish" at bounding box center [1034, 18] width 68 height 26
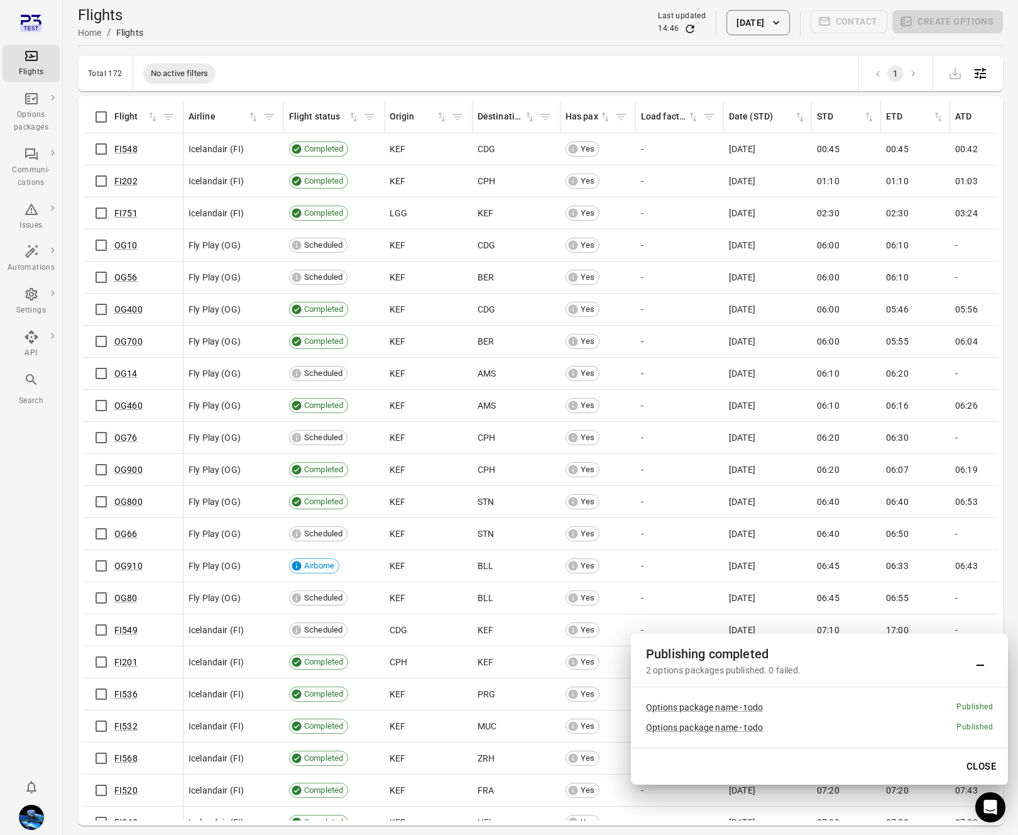
drag, startPoint x: 984, startPoint y: 654, endPoint x: 1082, endPoint y: 250, distance: 415.9
click at [0, 0] on div "Publishing completed 2 options packages published. 0 failed. Options package na…" at bounding box center [509, 417] width 1018 height 835
drag, startPoint x: 831, startPoint y: 672, endPoint x: 952, endPoint y: 234, distance: 454.6
click at [0, 0] on div "Publishing completed 2 options packages published. 0 failed. Options package na…" at bounding box center [509, 417] width 1018 height 835
drag, startPoint x: 724, startPoint y: 651, endPoint x: 825, endPoint y: 11, distance: 647.7
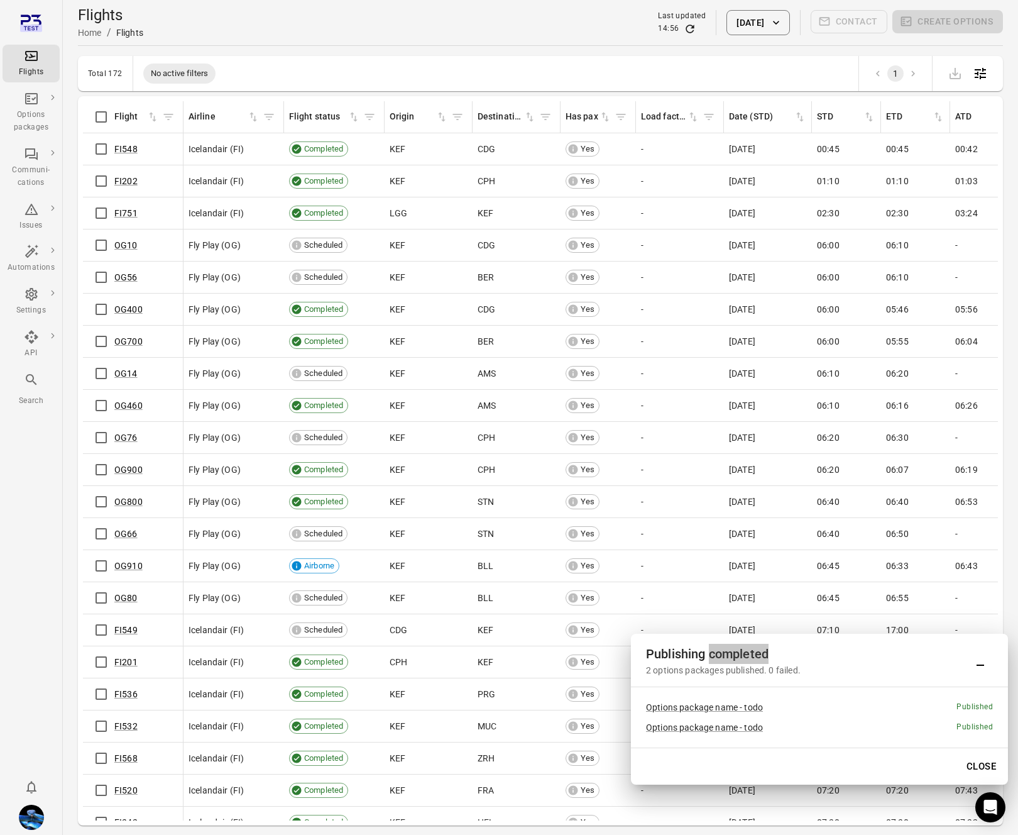
click at [0, 0] on div "Publishing completed 2 options packages published. 0 failed. Options package na…" at bounding box center [509, 417] width 1018 height 835
drag, startPoint x: 846, startPoint y: 762, endPoint x: 533, endPoint y: 14, distance: 810.8
click at [0, 0] on div "Publishing completed 2 options packages published. 0 failed. Options package na…" at bounding box center [509, 417] width 1018 height 835
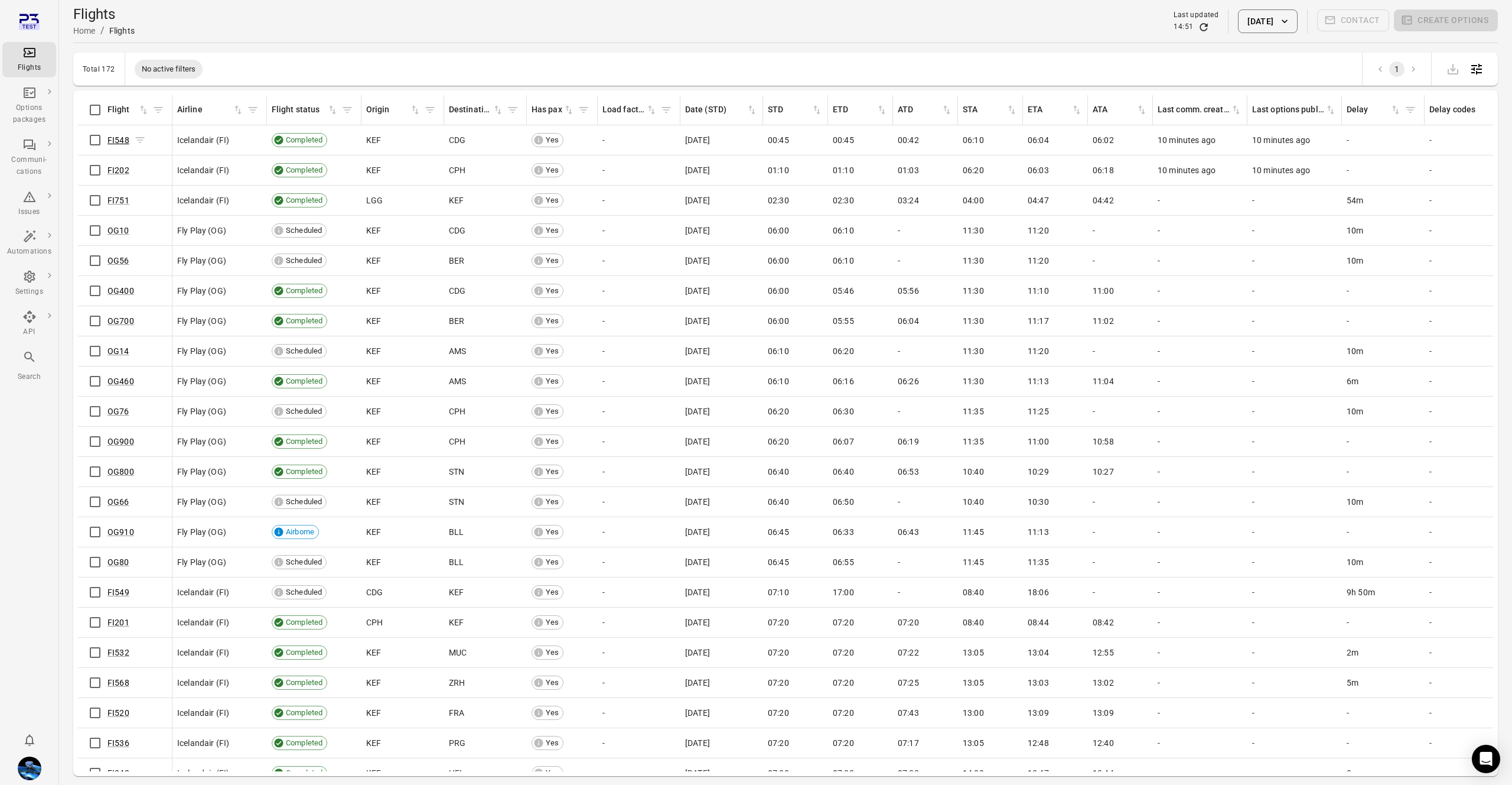
click at [120, 141] on link "FI548" at bounding box center [117, 140] width 22 height 9
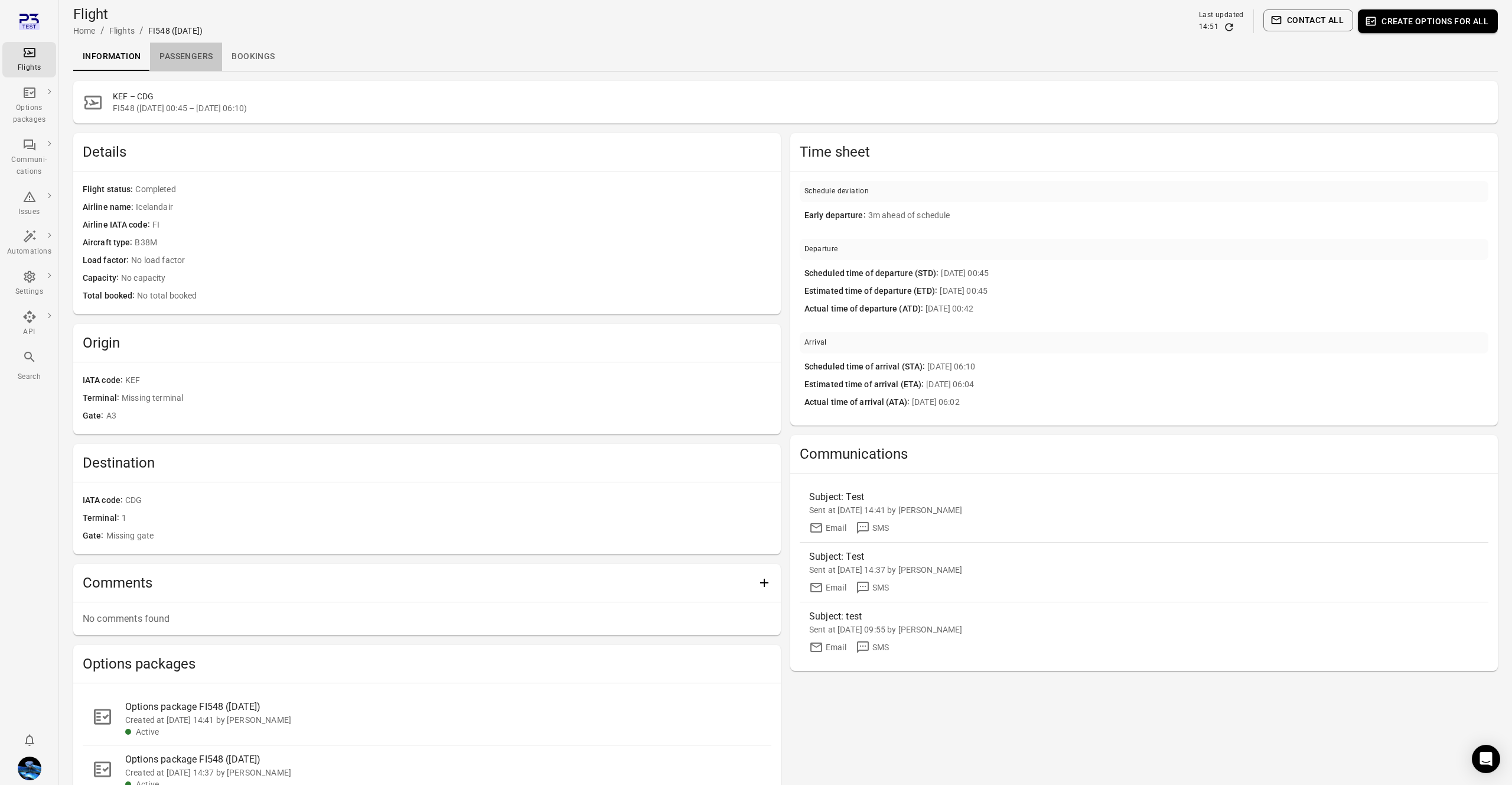
click at [174, 63] on link "Passengers" at bounding box center [186, 56] width 72 height 28
